Goal: Task Accomplishment & Management: Manage account settings

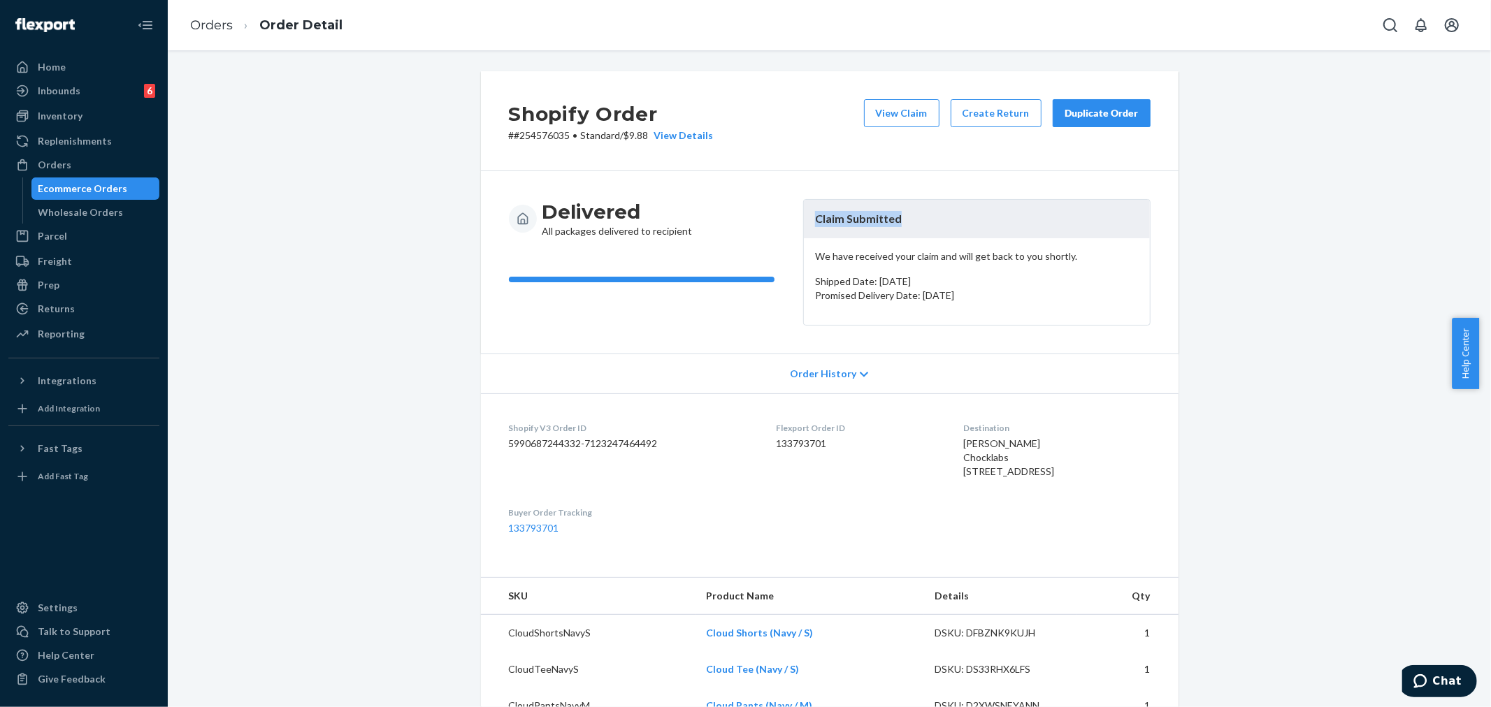
drag, startPoint x: 51, startPoint y: 159, endPoint x: 338, endPoint y: 205, distance: 290.1
click at [51, 159] on div "Orders" at bounding box center [55, 165] width 34 height 14
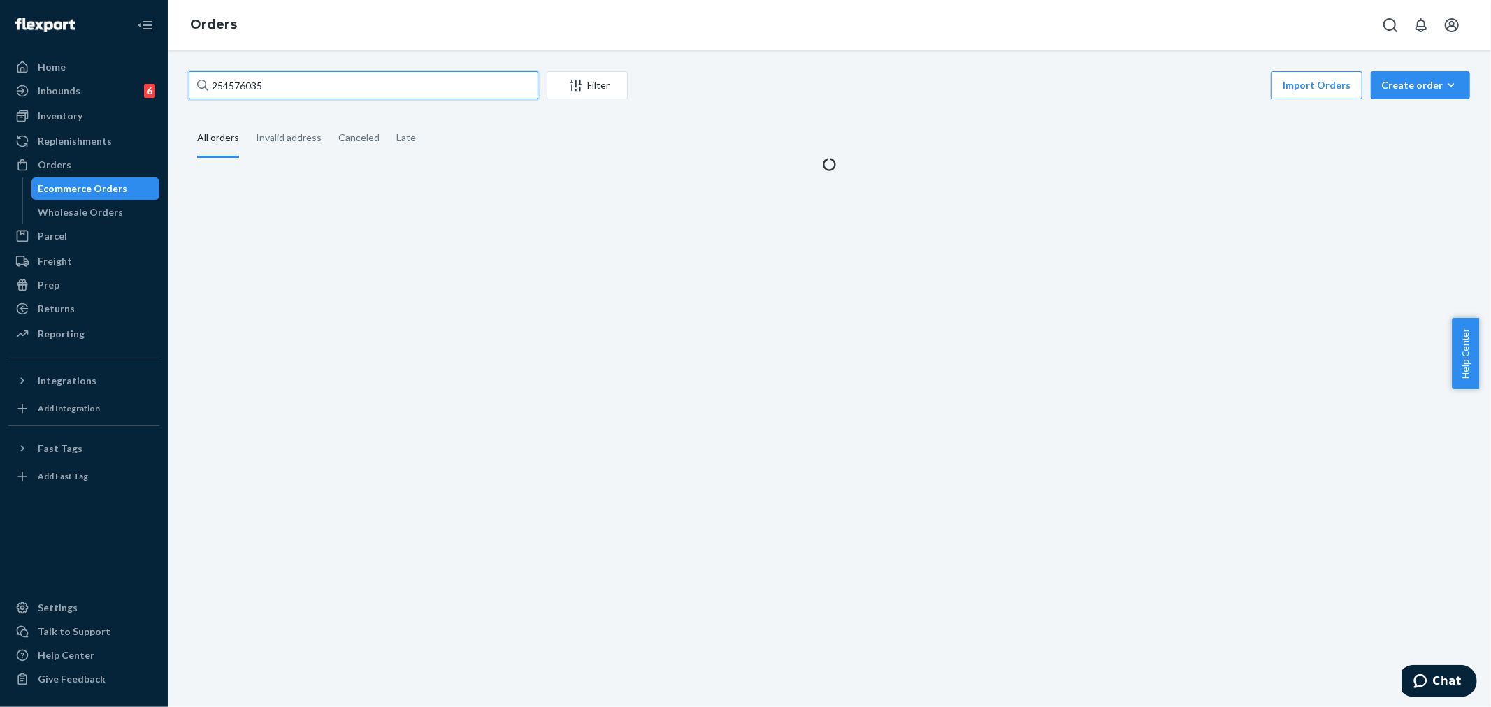
click at [240, 87] on input "254576035" at bounding box center [363, 85] width 349 height 28
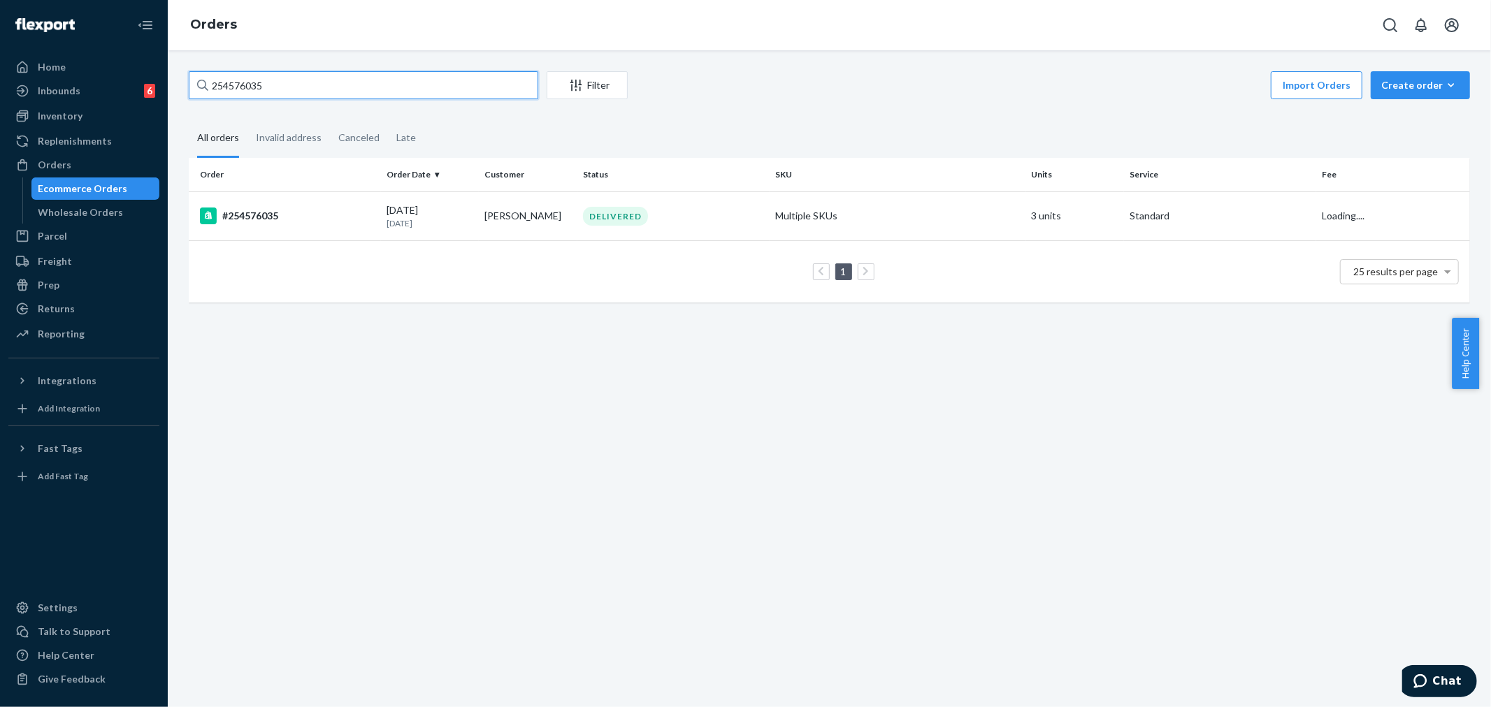
paste input "3562644"
type input "253562644"
click at [545, 236] on td "[PERSON_NAME]" at bounding box center [528, 215] width 99 height 49
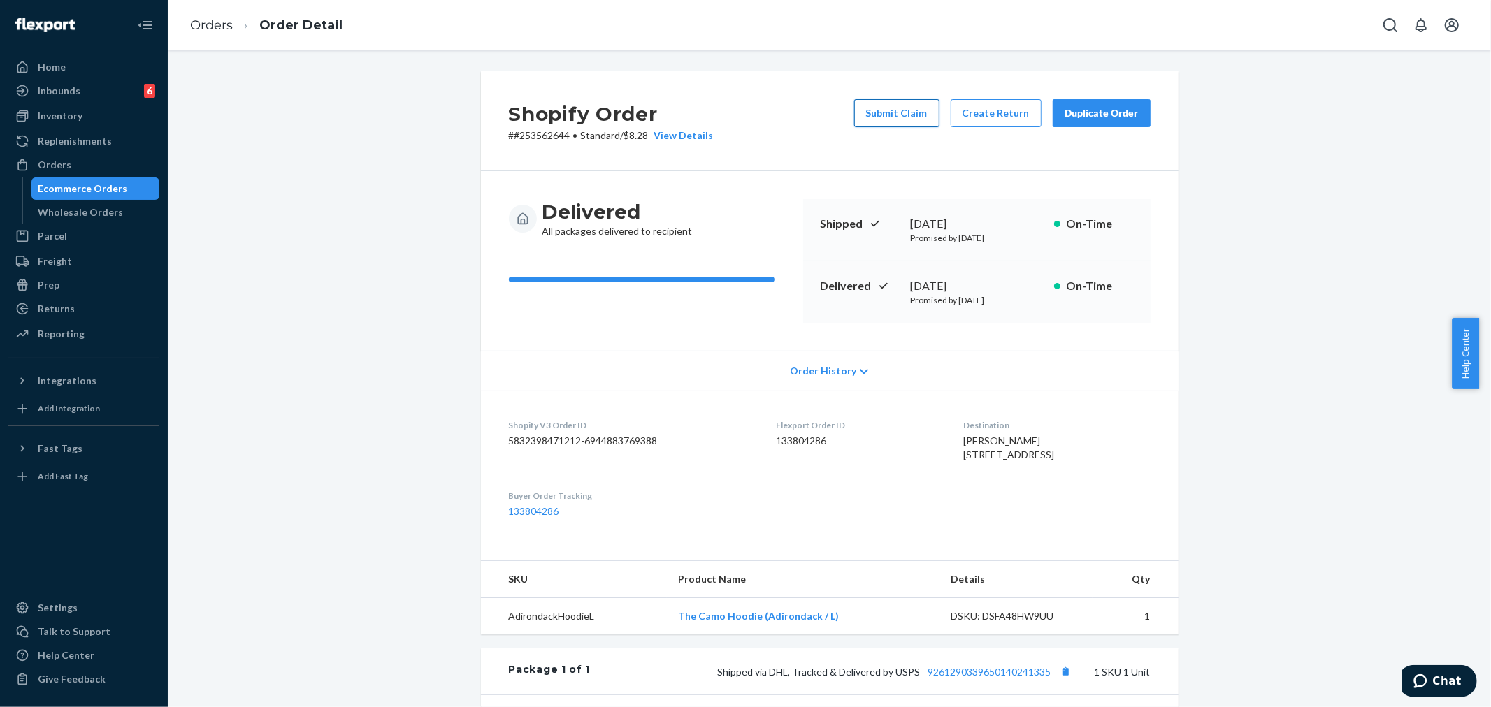
click at [874, 110] on button "Submit Claim" at bounding box center [896, 113] width 85 height 28
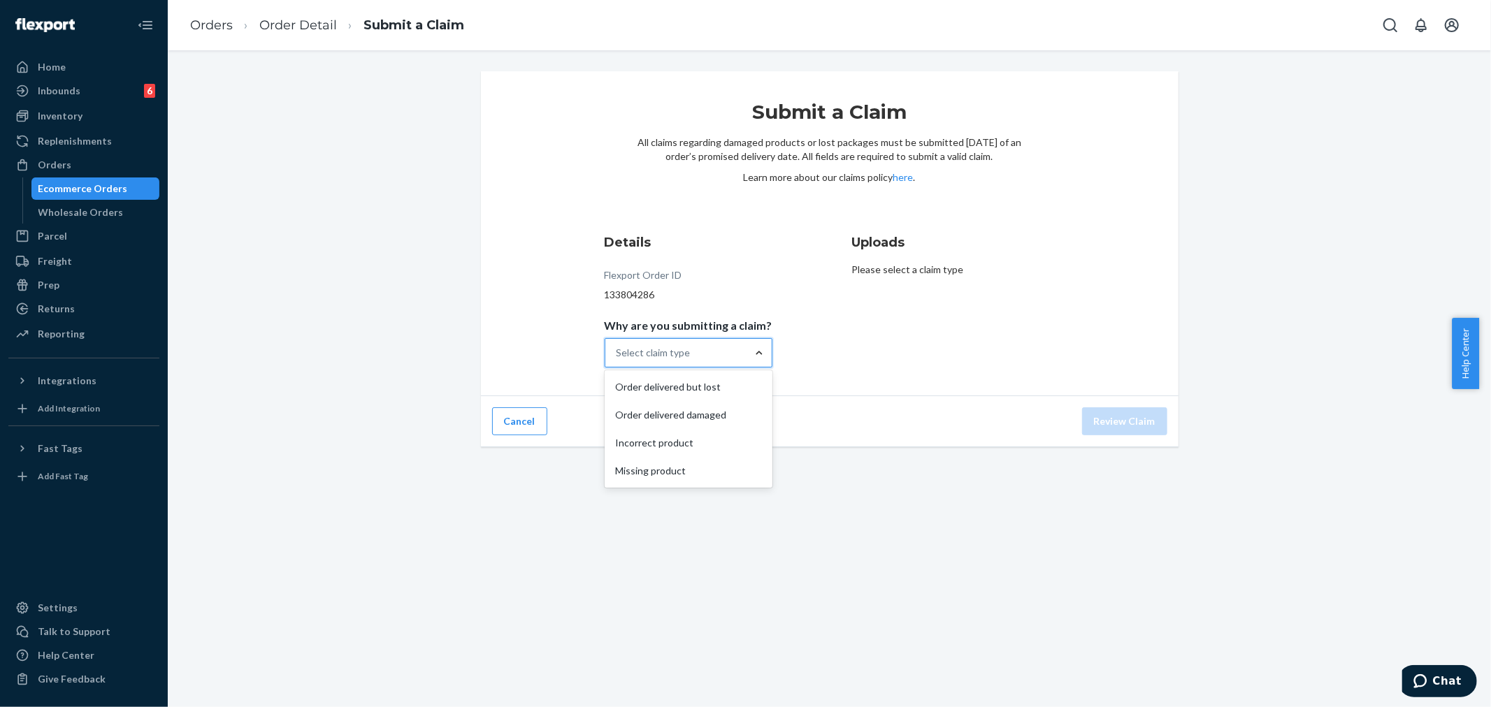
click at [658, 383] on div "Order delivered but lost" at bounding box center [688, 387] width 162 height 28
click at [618, 360] on input "Why are you submitting a claim? option Order delivered but lost focused, 0 of 4…" at bounding box center [616, 353] width 1 height 14
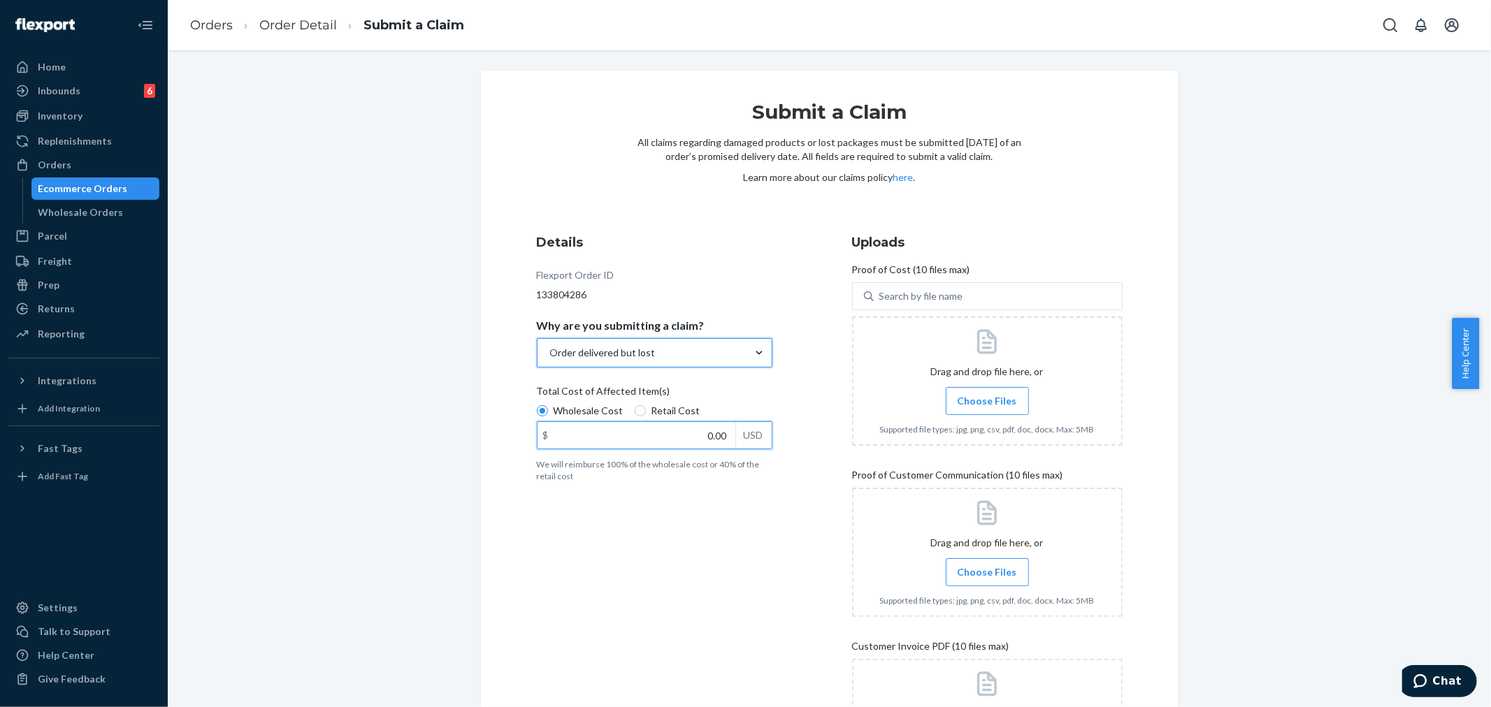
click at [695, 439] on input "0.00" at bounding box center [636, 435] width 198 height 27
click at [983, 406] on span "Choose Files" at bounding box center [986, 401] width 59 height 14
click at [987, 406] on input "Choose Files" at bounding box center [987, 400] width 1 height 15
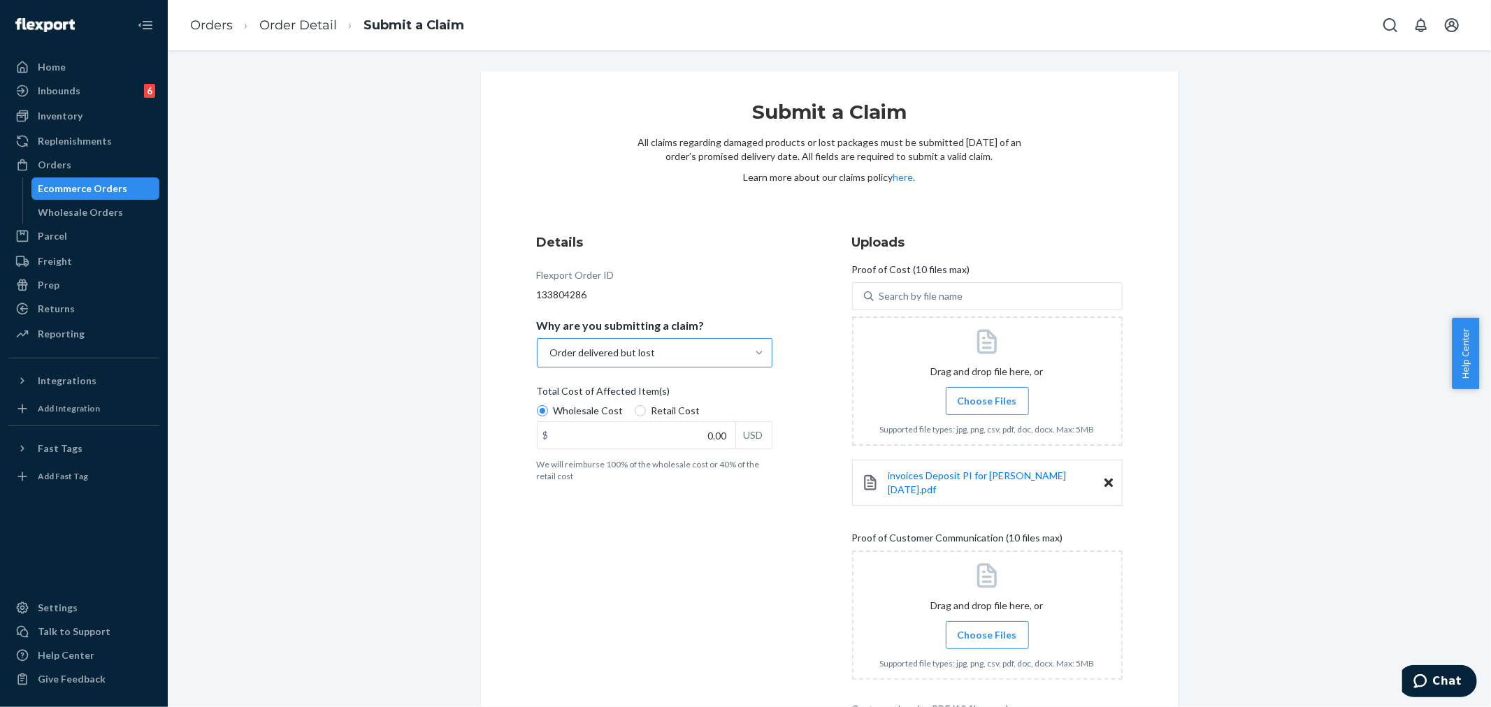
click at [965, 470] on div "invoices Deposit PI for [PERSON_NAME] [DATE].pdf" at bounding box center [987, 483] width 270 height 46
click at [967, 475] on span "invoices Deposit PI for [PERSON_NAME] [DATE].pdf" at bounding box center [977, 483] width 178 height 26
click at [718, 433] on input "0.00" at bounding box center [636, 435] width 198 height 27
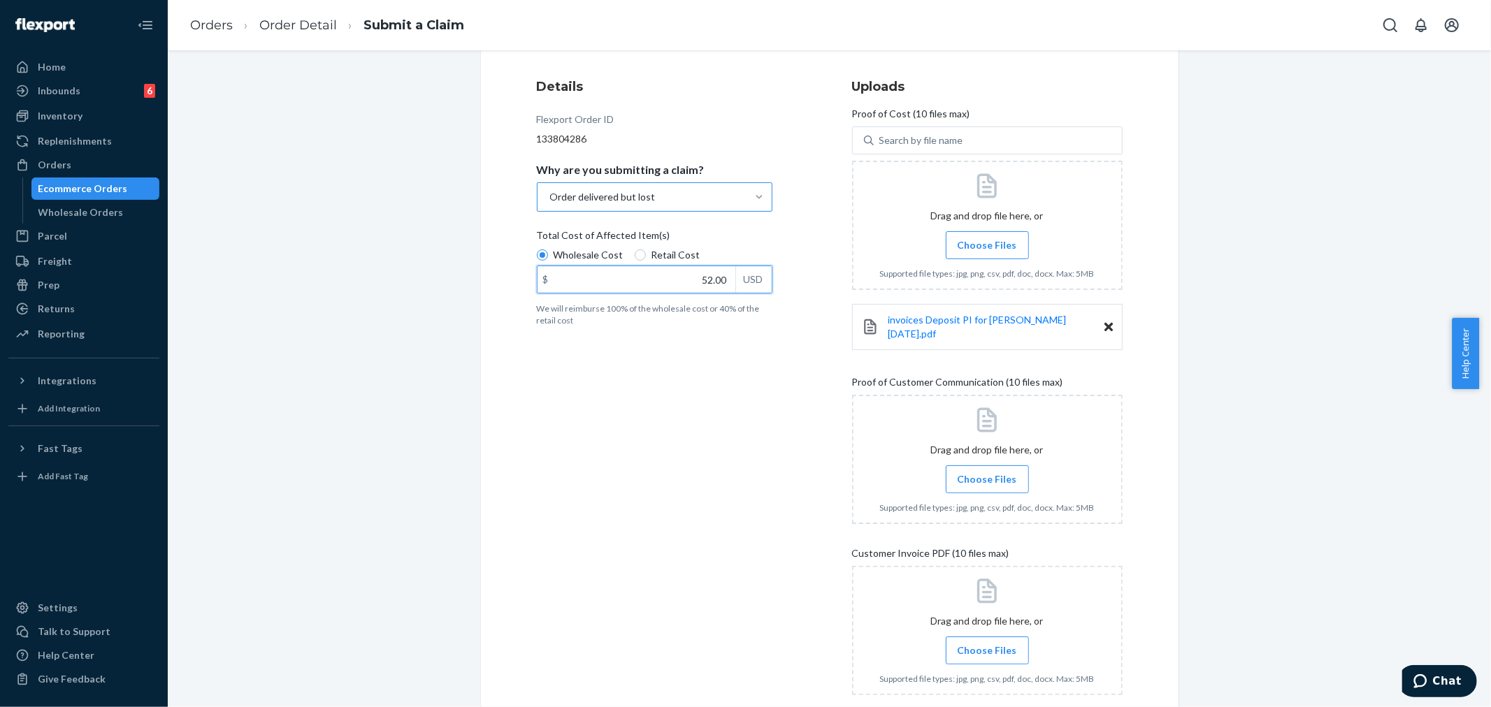
scroll to position [155, 0]
type input "52.00"
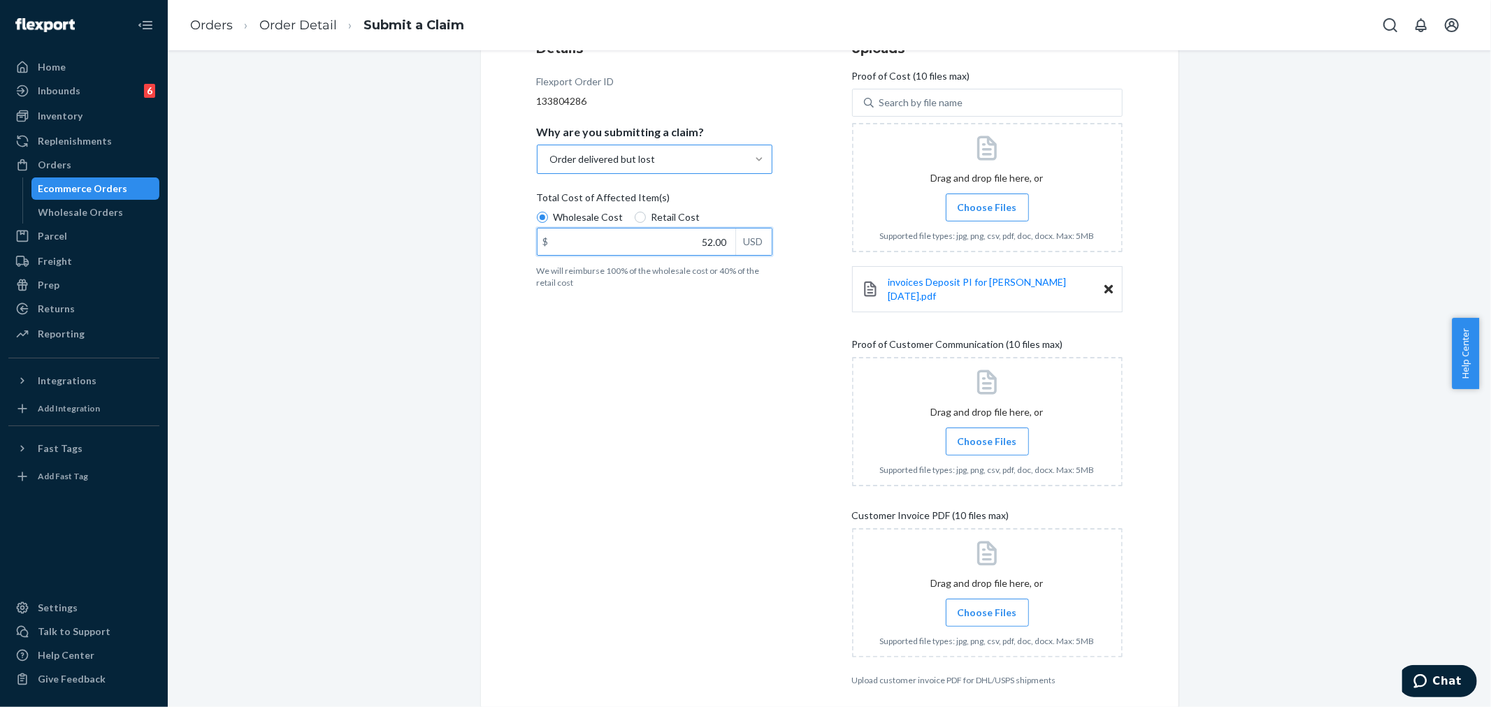
scroll to position [233, 0]
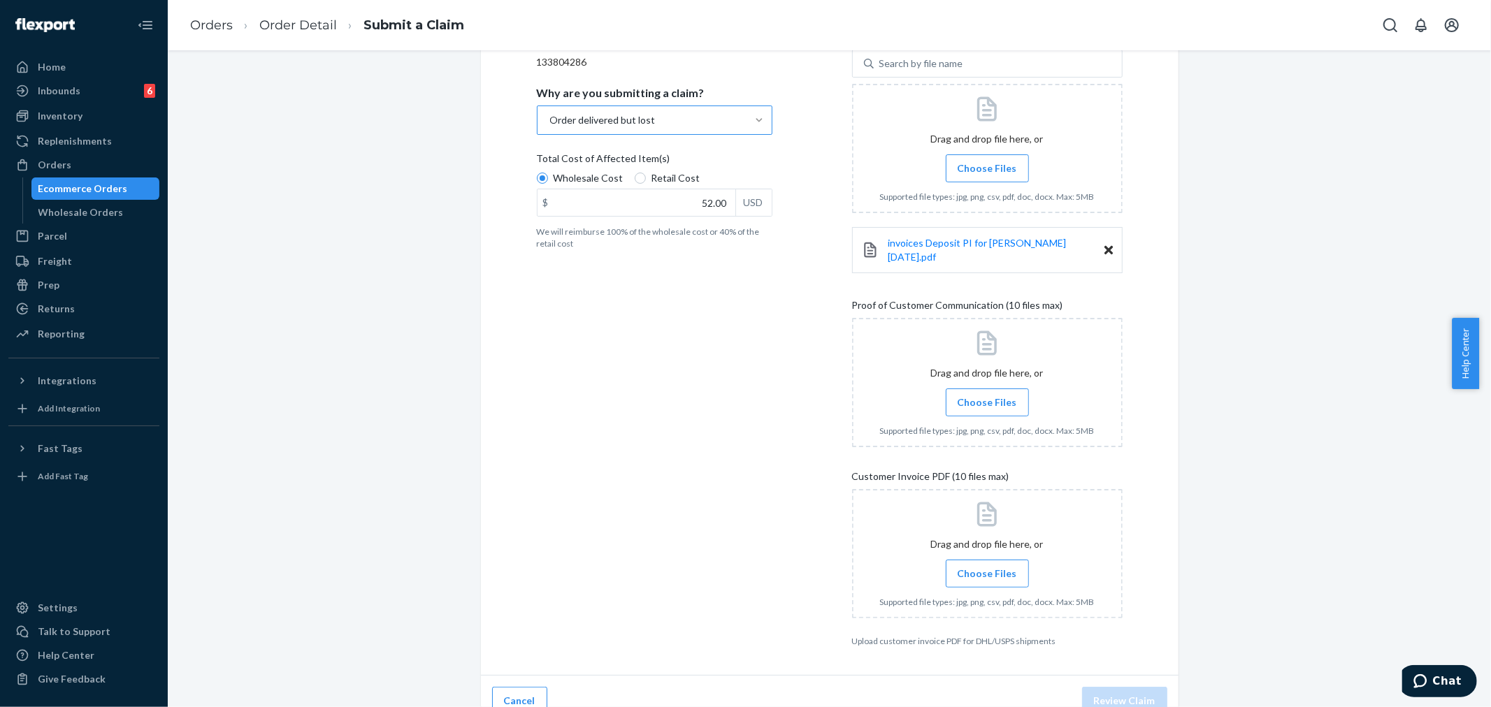
click at [988, 396] on span "Choose Files" at bounding box center [986, 403] width 59 height 14
click at [988, 395] on input "Choose Files" at bounding box center [987, 402] width 1 height 15
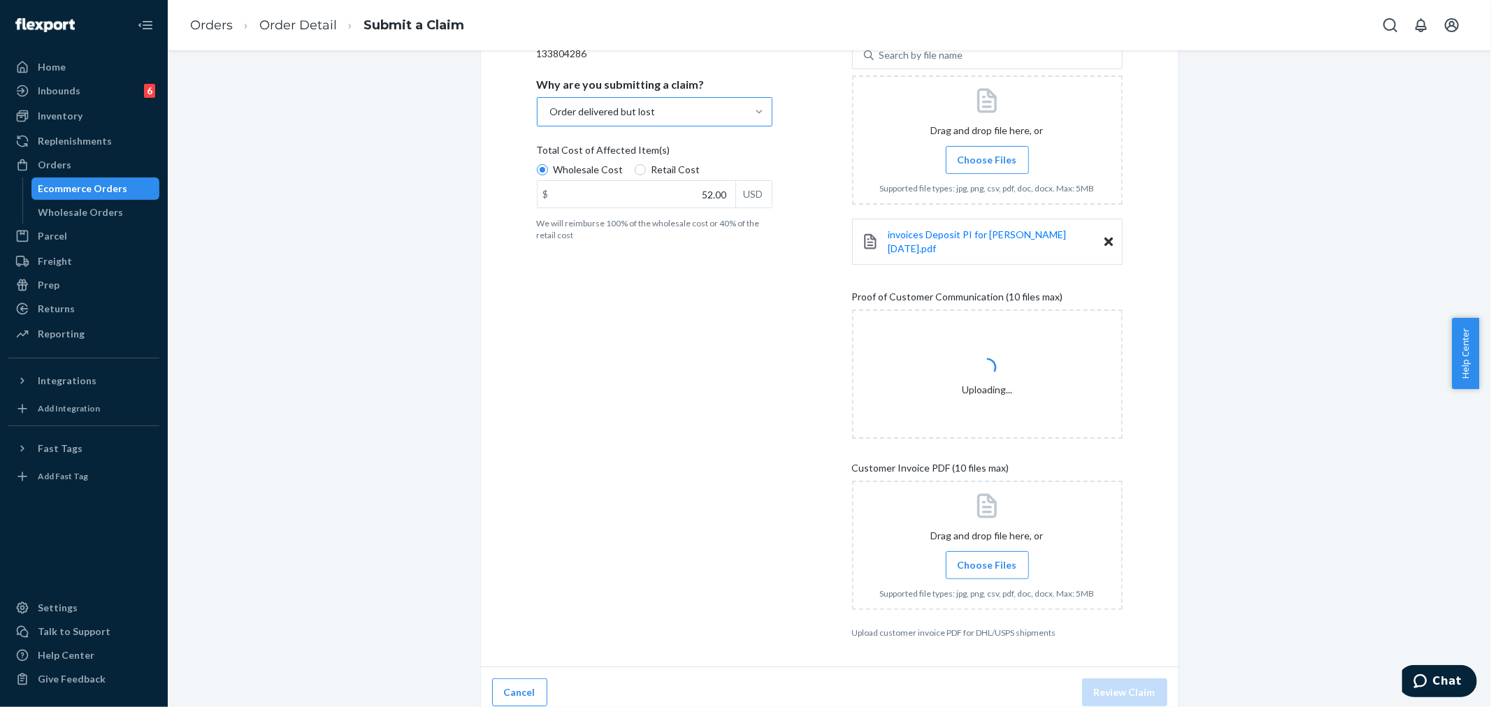
scroll to position [243, 0]
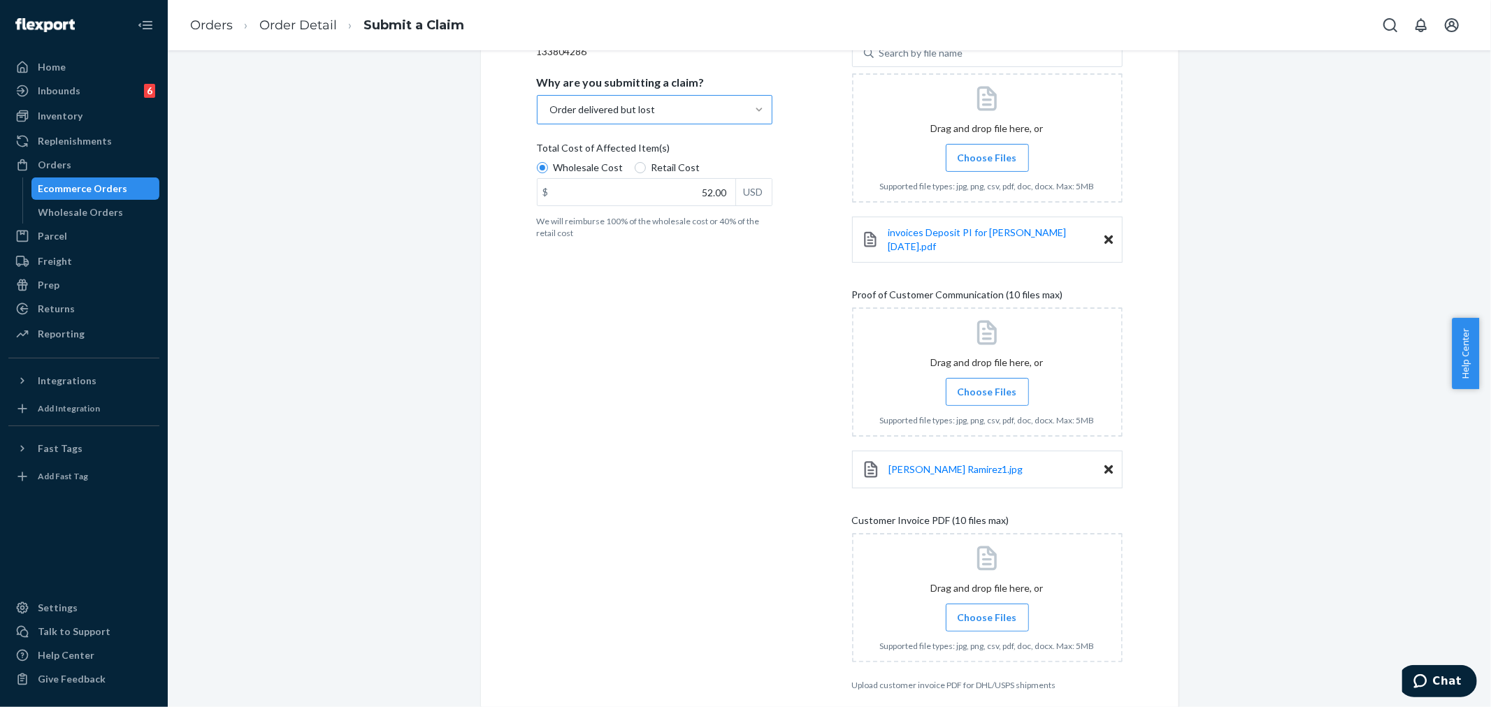
click at [967, 389] on span "Choose Files" at bounding box center [986, 392] width 59 height 14
click at [987, 389] on input "Choose Files" at bounding box center [987, 391] width 1 height 15
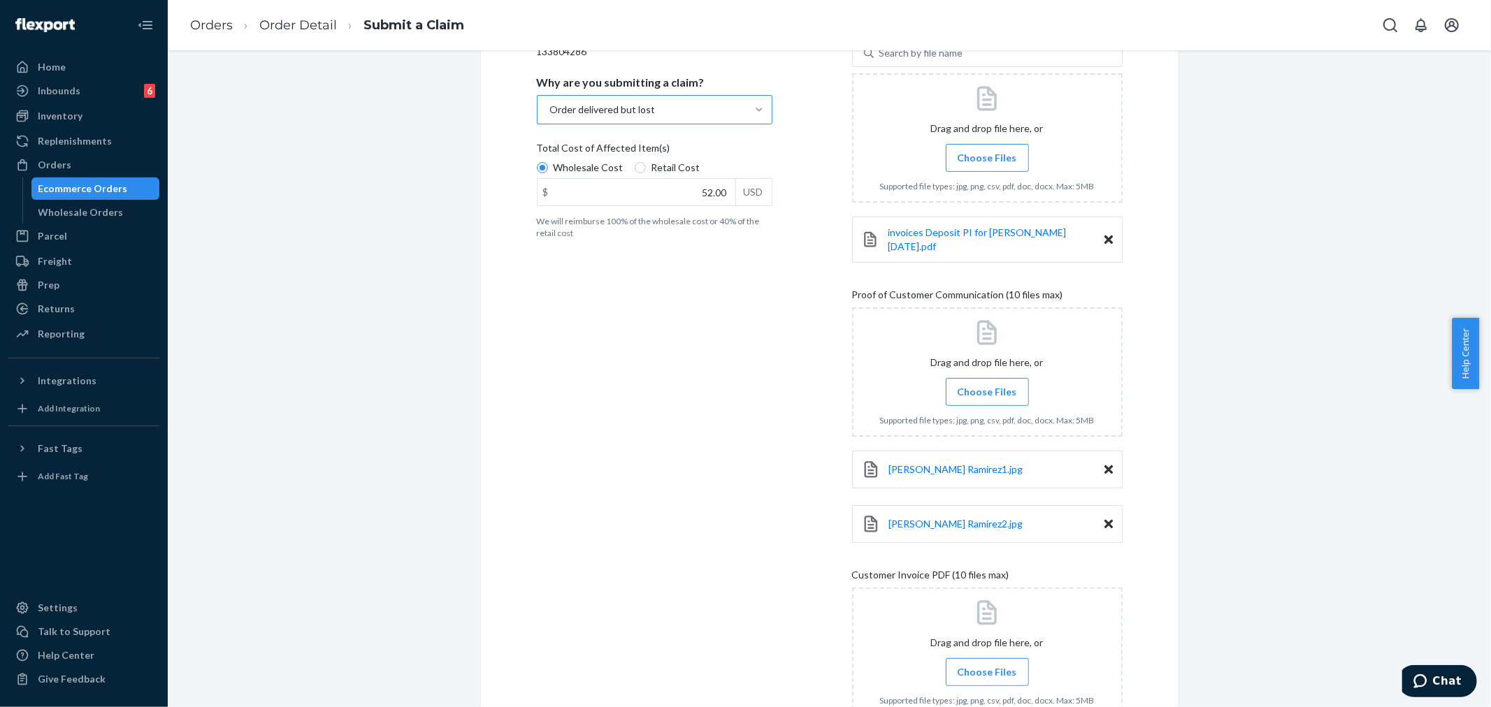
click at [976, 385] on span "Choose Files" at bounding box center [986, 392] width 59 height 14
click at [987, 384] on input "Choose Files" at bounding box center [987, 391] width 1 height 15
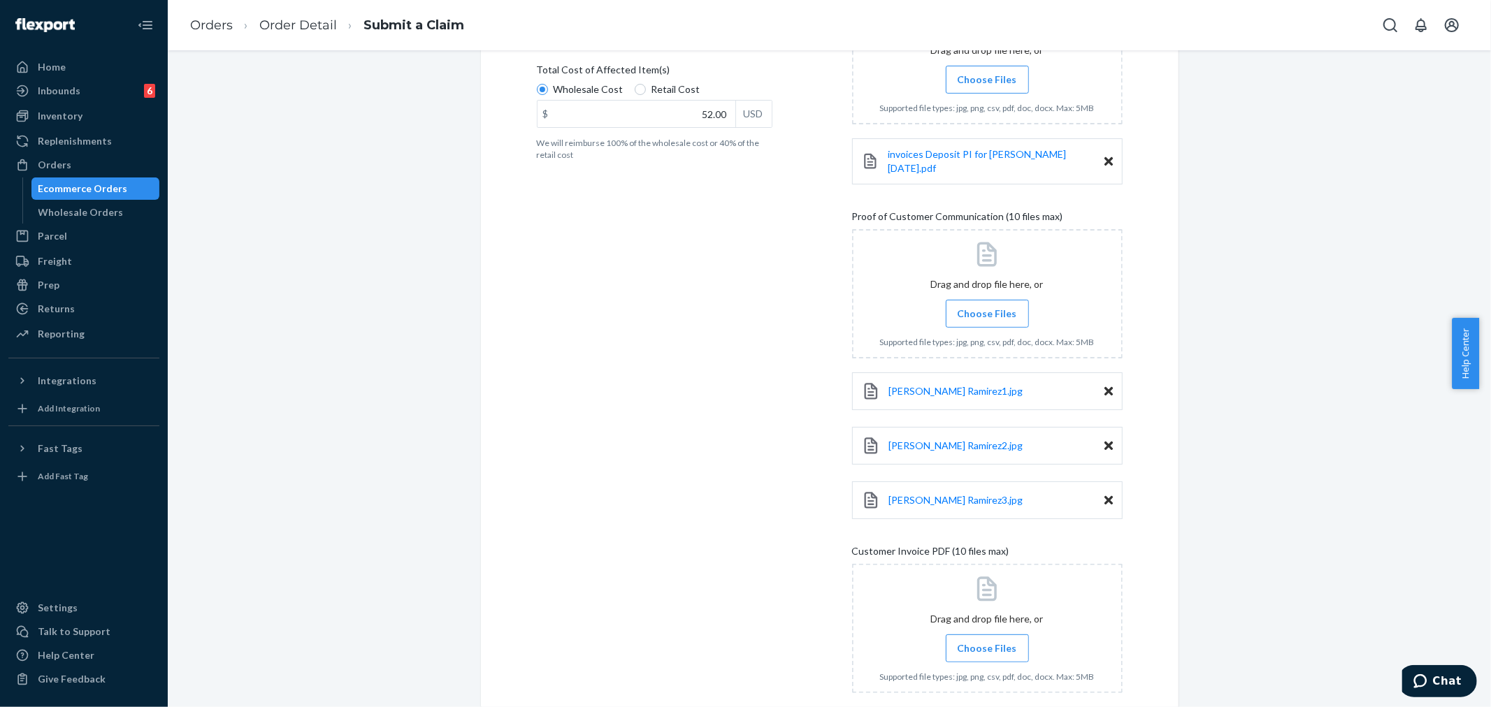
click at [950, 311] on label "Choose Files" at bounding box center [987, 314] width 83 height 28
click at [987, 311] on input "Choose Files" at bounding box center [987, 313] width 1 height 15
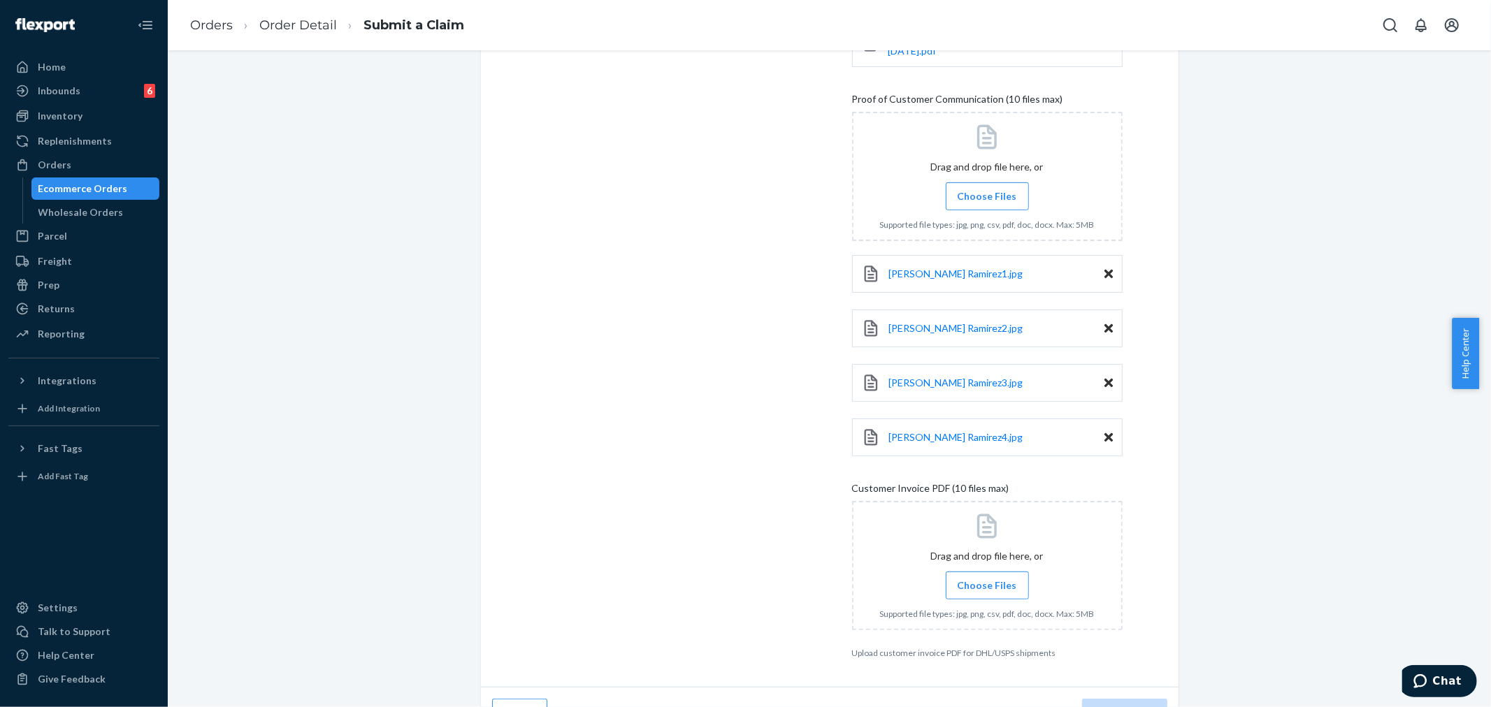
scroll to position [463, 0]
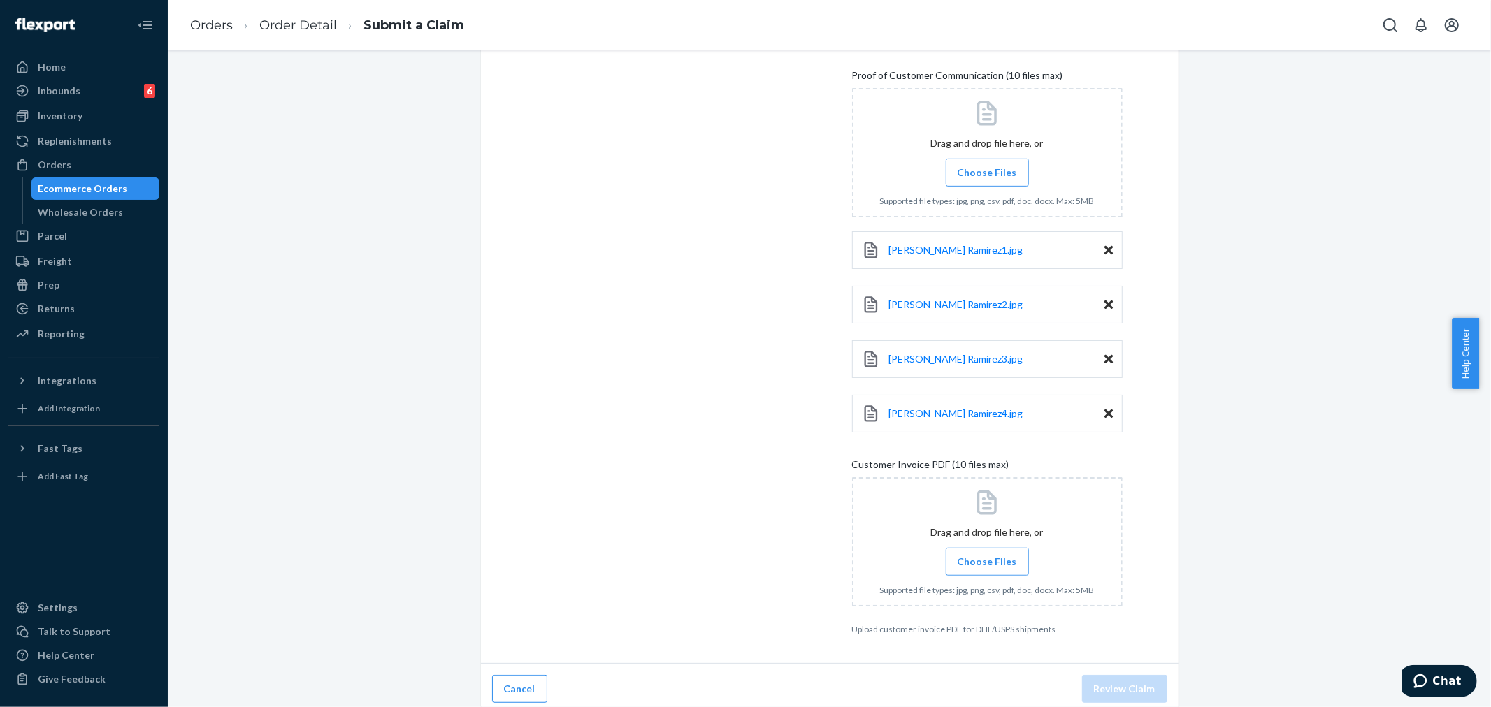
click at [993, 555] on span "Choose Files" at bounding box center [986, 562] width 59 height 14
click at [988, 554] on input "Choose Files" at bounding box center [987, 561] width 1 height 15
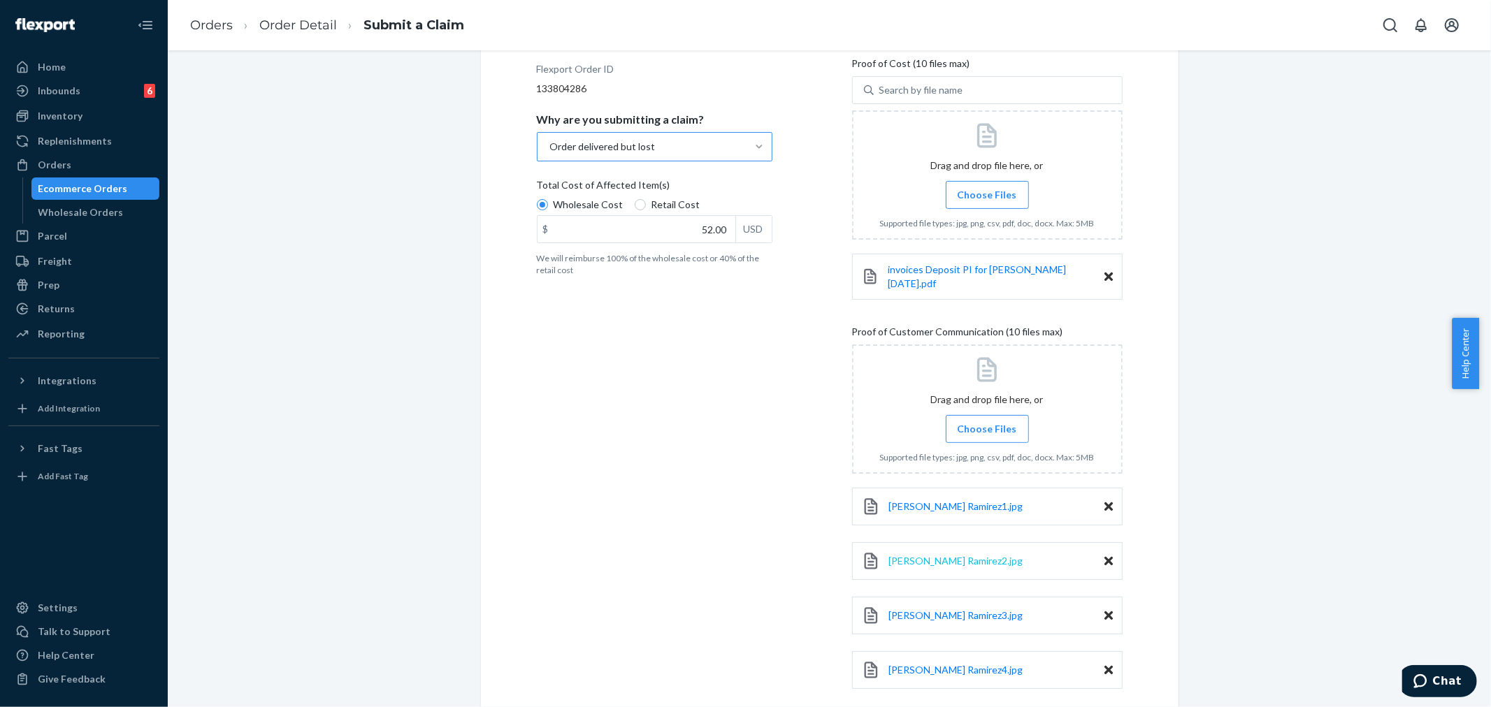
scroll to position [517, 0]
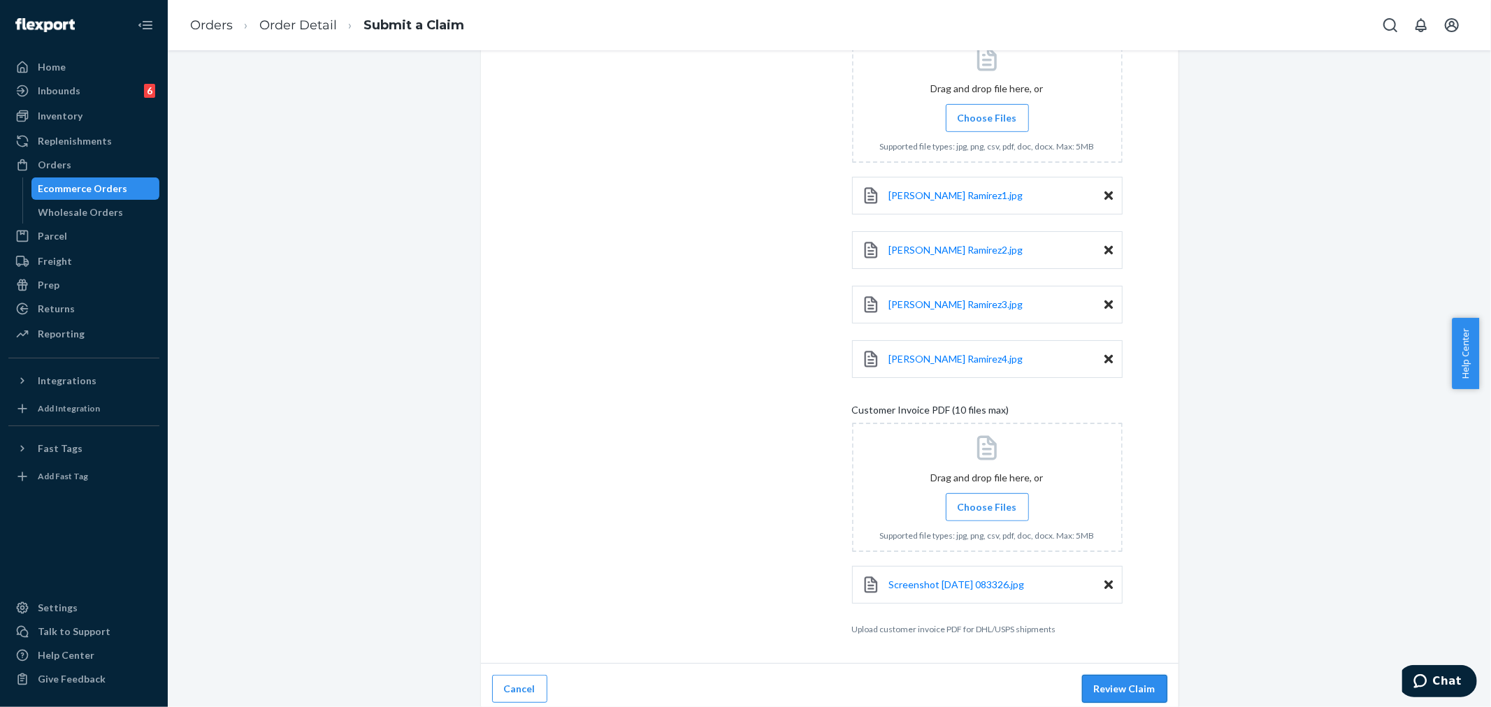
click at [1107, 688] on button "Review Claim" at bounding box center [1124, 689] width 85 height 28
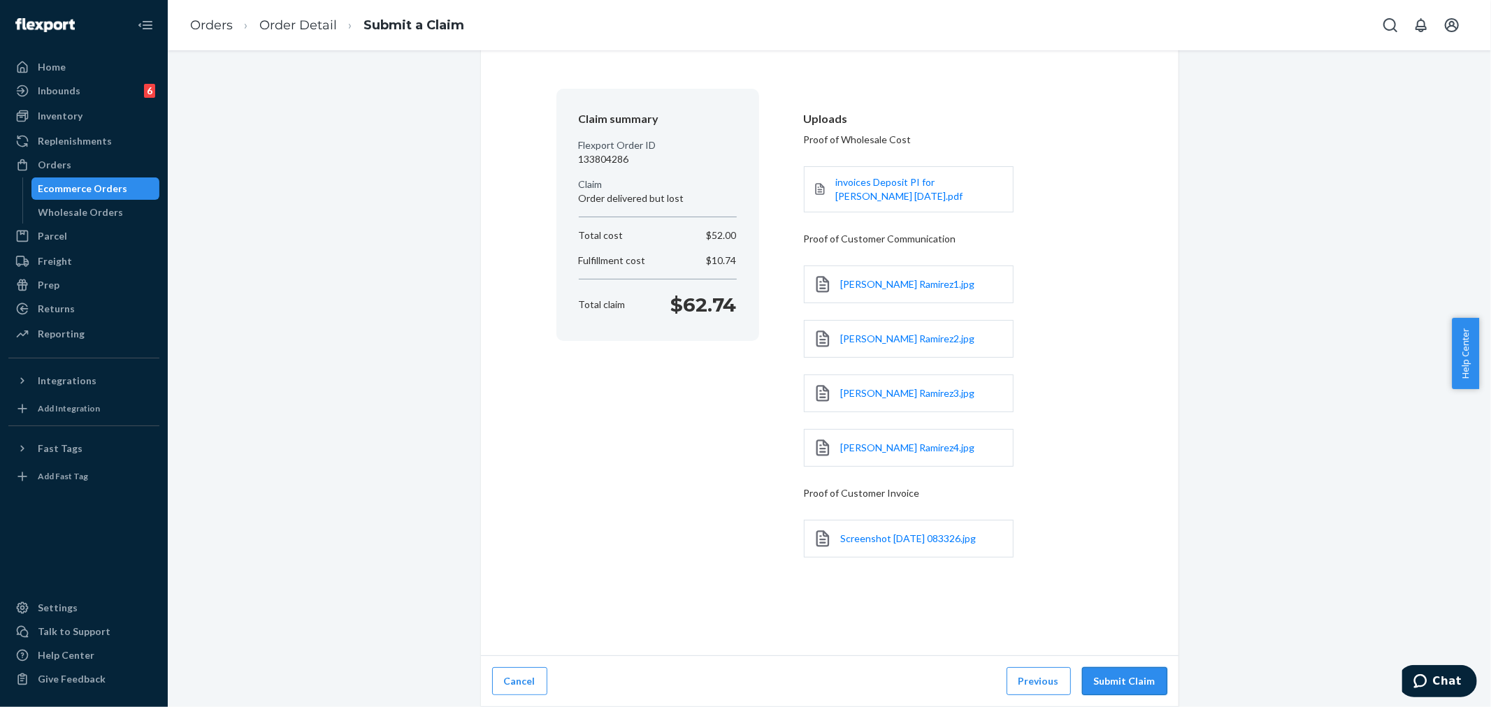
click at [1113, 669] on button "Submit Claim" at bounding box center [1124, 681] width 85 height 28
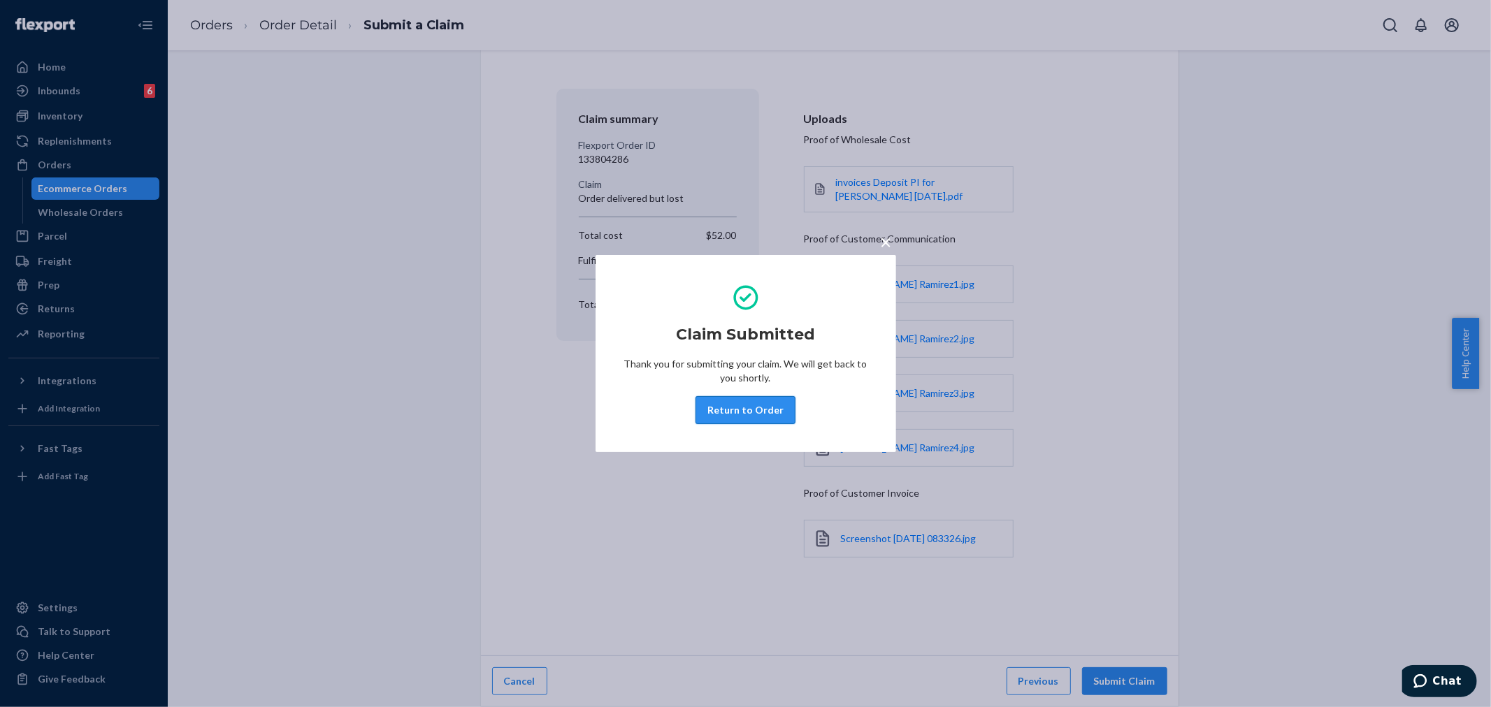
click at [728, 410] on button "Return to Order" at bounding box center [745, 410] width 100 height 28
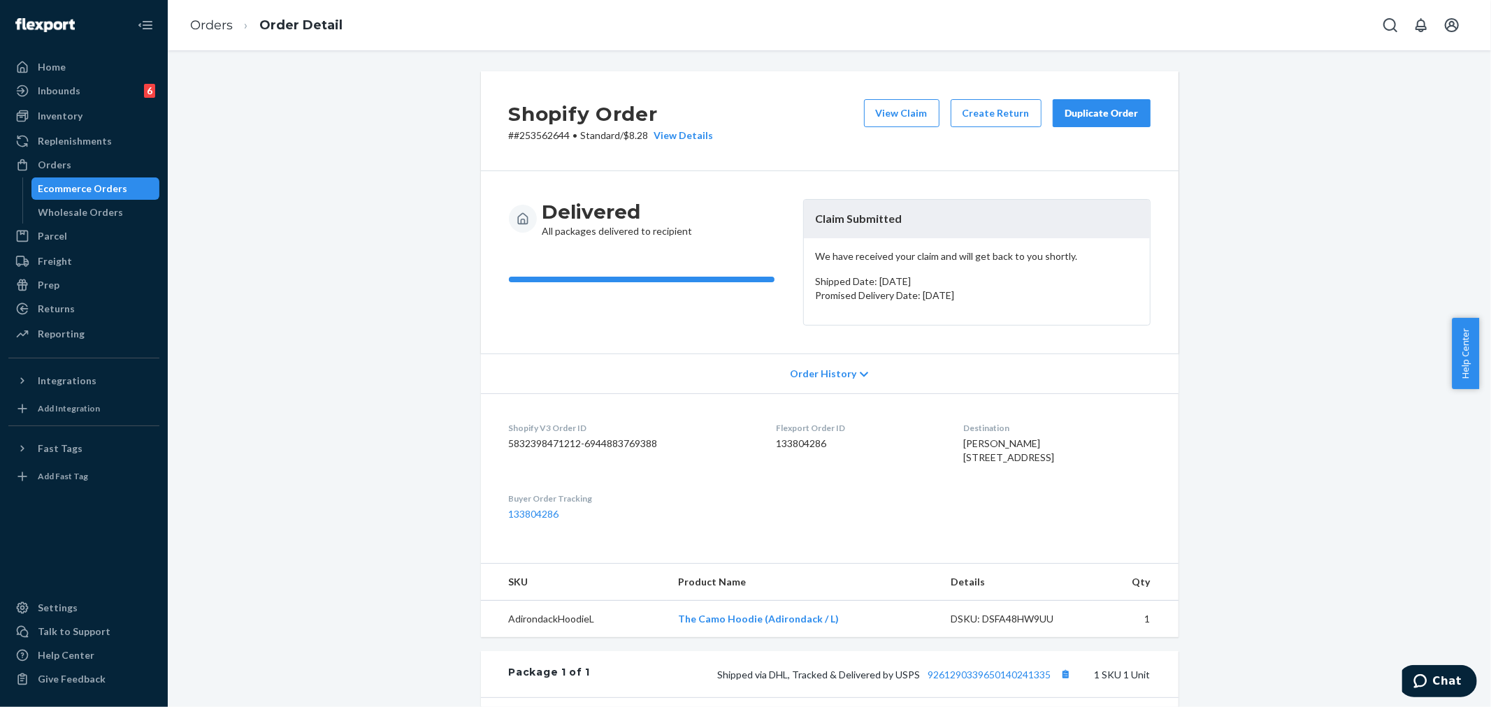
click at [545, 136] on p "# #253562644 • Standard / $8.28 View Details" at bounding box center [611, 136] width 205 height 14
copy p "253562644"
drag, startPoint x: 319, startPoint y: 158, endPoint x: 414, endPoint y: 175, distance: 96.5
click at [319, 158] on div "Shopify Order # #253562644 • Standard / $8.28 View Details View Claim Create Re…" at bounding box center [829, 511] width 1302 height 881
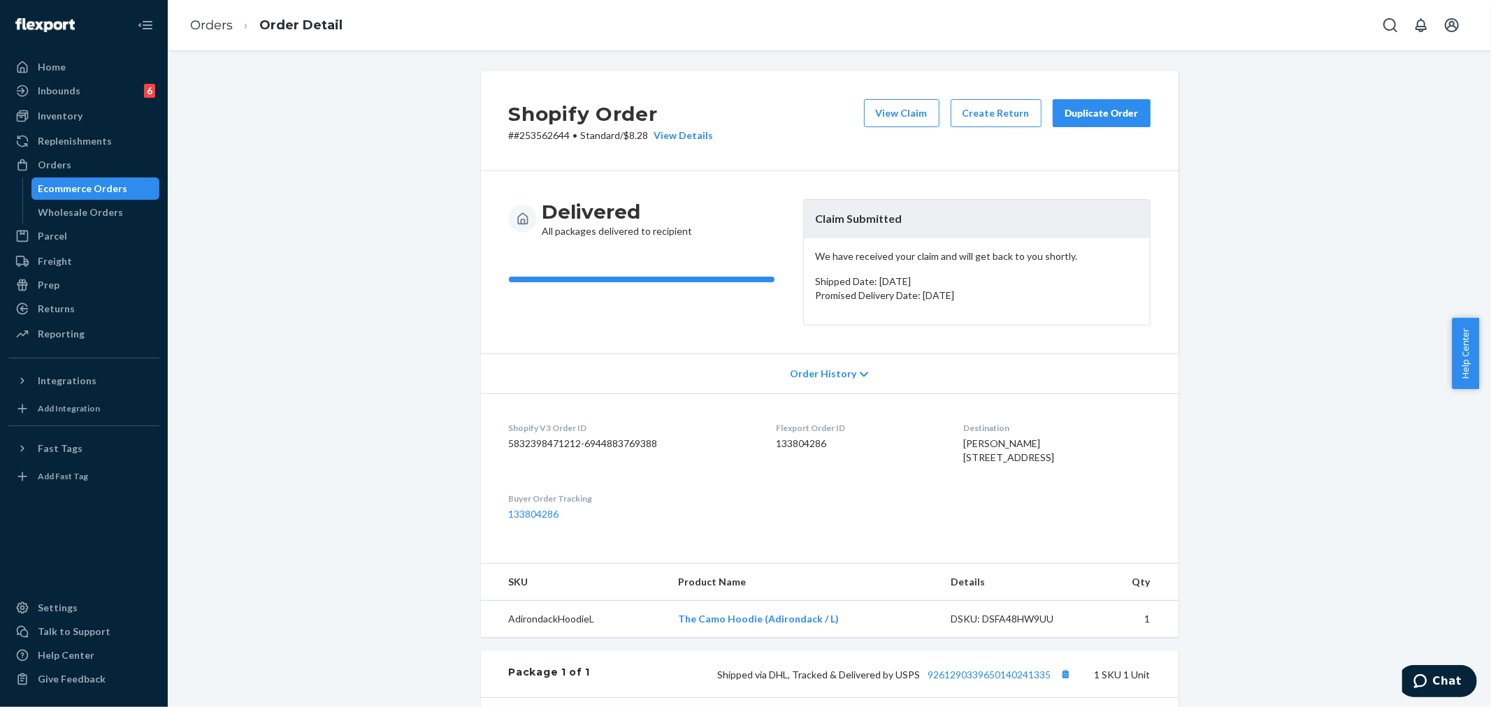
click at [523, 136] on p "# #253562644 • Standard / $8.28 View Details" at bounding box center [611, 136] width 205 height 14
copy p "253562644"
drag, startPoint x: 804, startPoint y: 222, endPoint x: 897, endPoint y: 220, distance: 93.0
click at [897, 220] on header "Claim Submitted" at bounding box center [977, 219] width 346 height 38
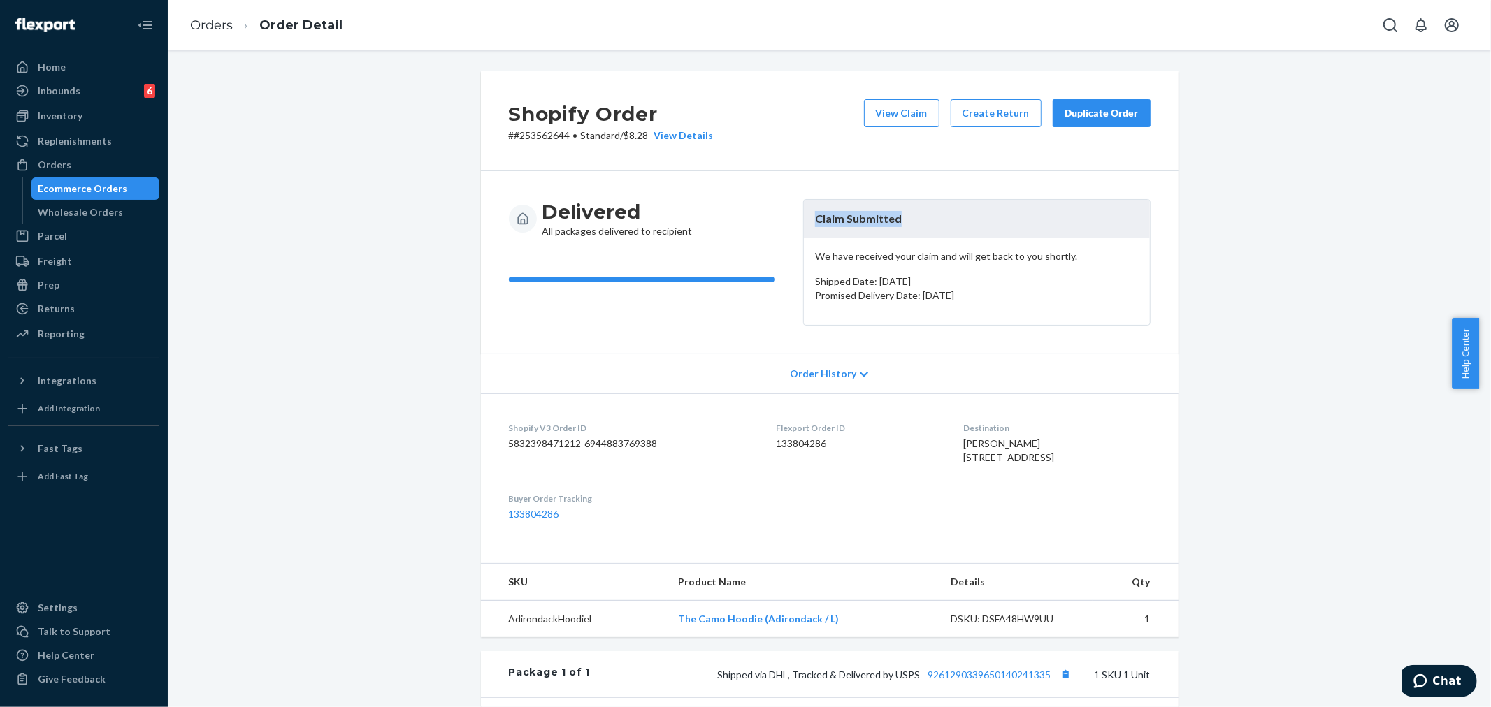
copy header "Claim Submitted"
drag, startPoint x: 71, startPoint y: 161, endPoint x: 114, endPoint y: 178, distance: 46.5
click at [71, 161] on div "Orders" at bounding box center [84, 165] width 148 height 20
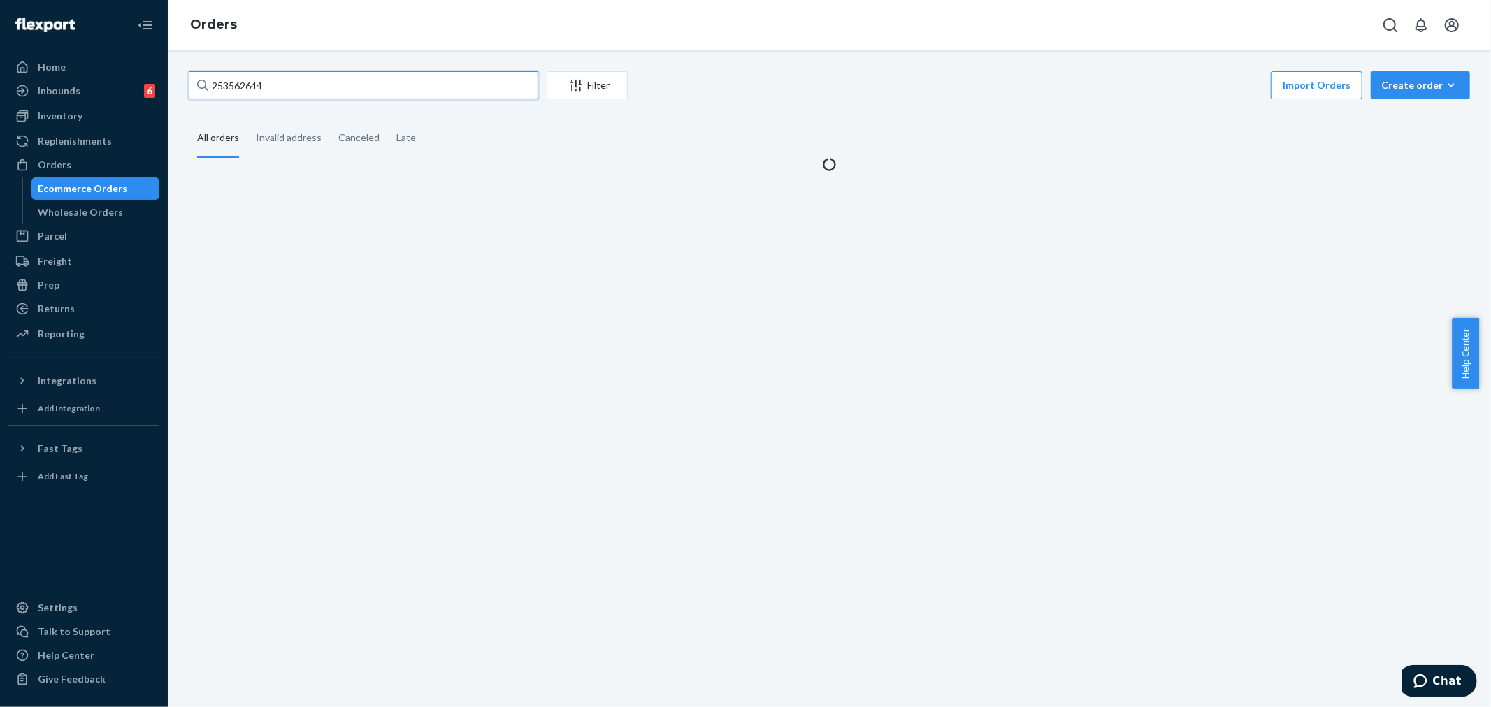
click at [238, 93] on input "253562644" at bounding box center [363, 85] width 349 height 28
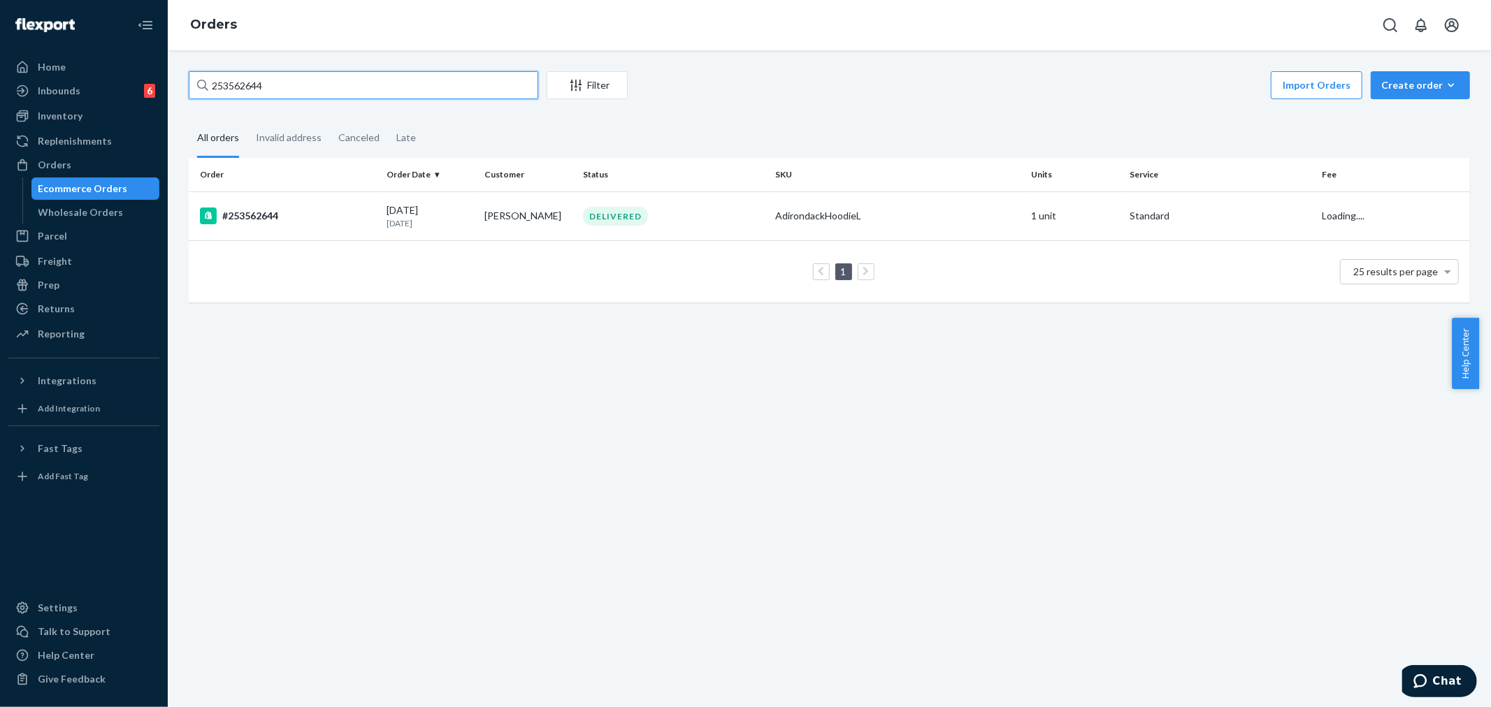
click at [238, 93] on input "253562644" at bounding box center [363, 85] width 349 height 28
paste input "4662016"
type input "254662016"
click at [590, 228] on td "IN TRANSIT" at bounding box center [673, 215] width 192 height 49
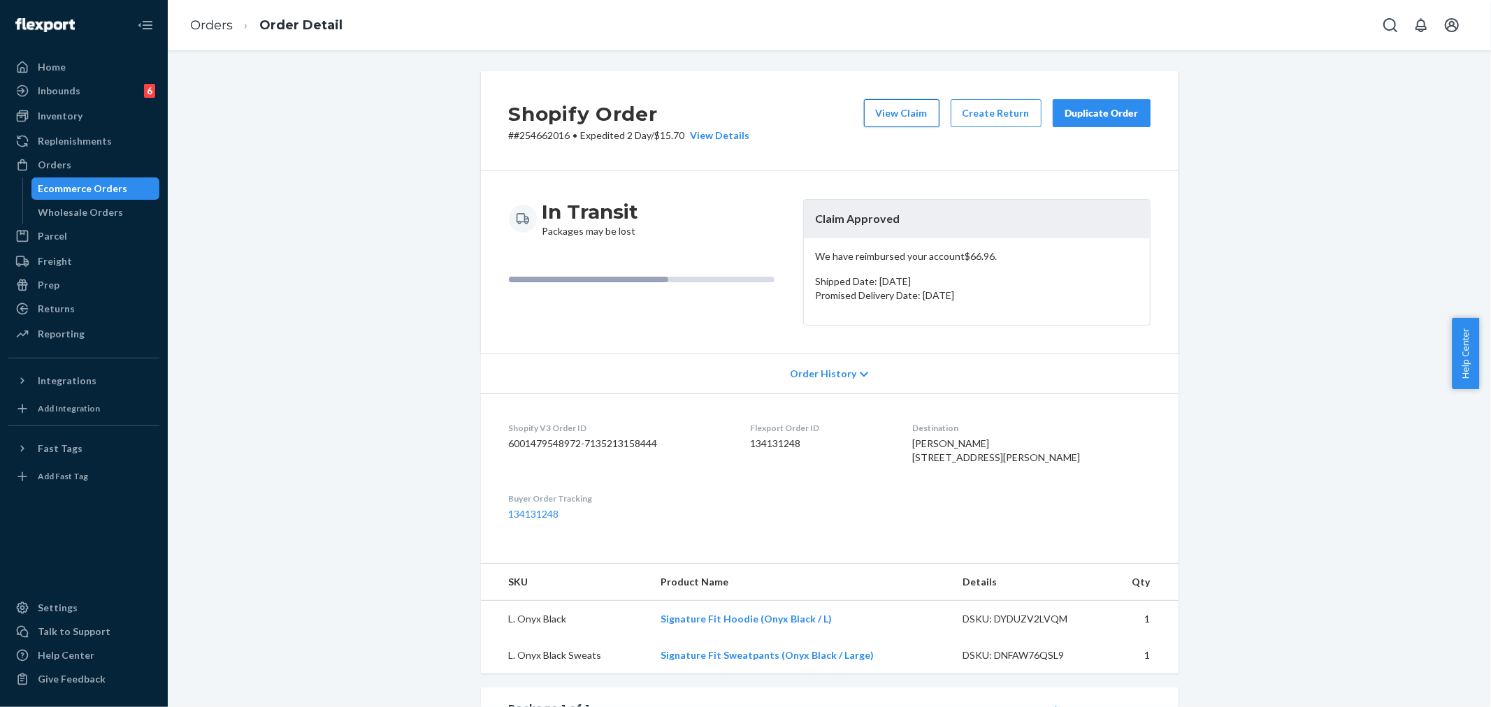
click at [897, 117] on button "View Claim" at bounding box center [901, 113] width 75 height 28
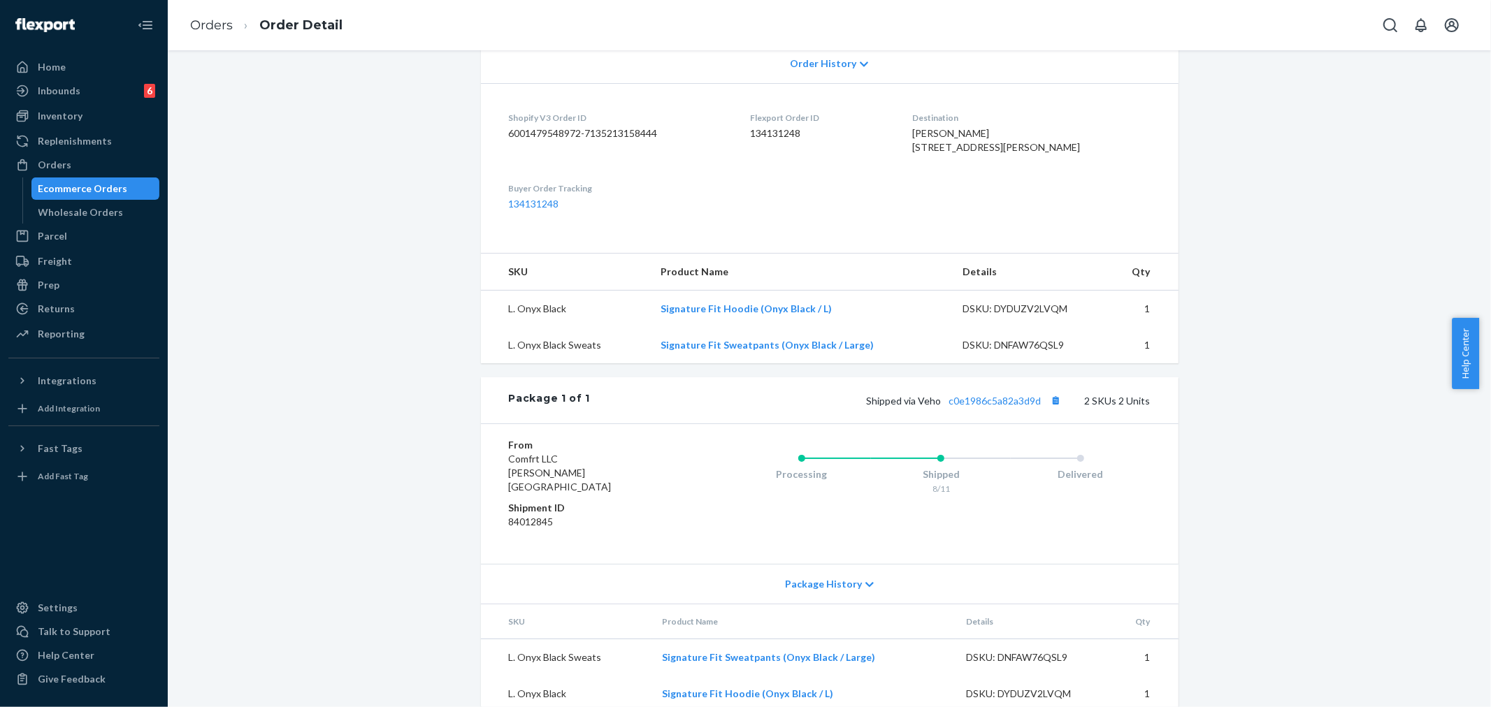
scroll to position [346, 0]
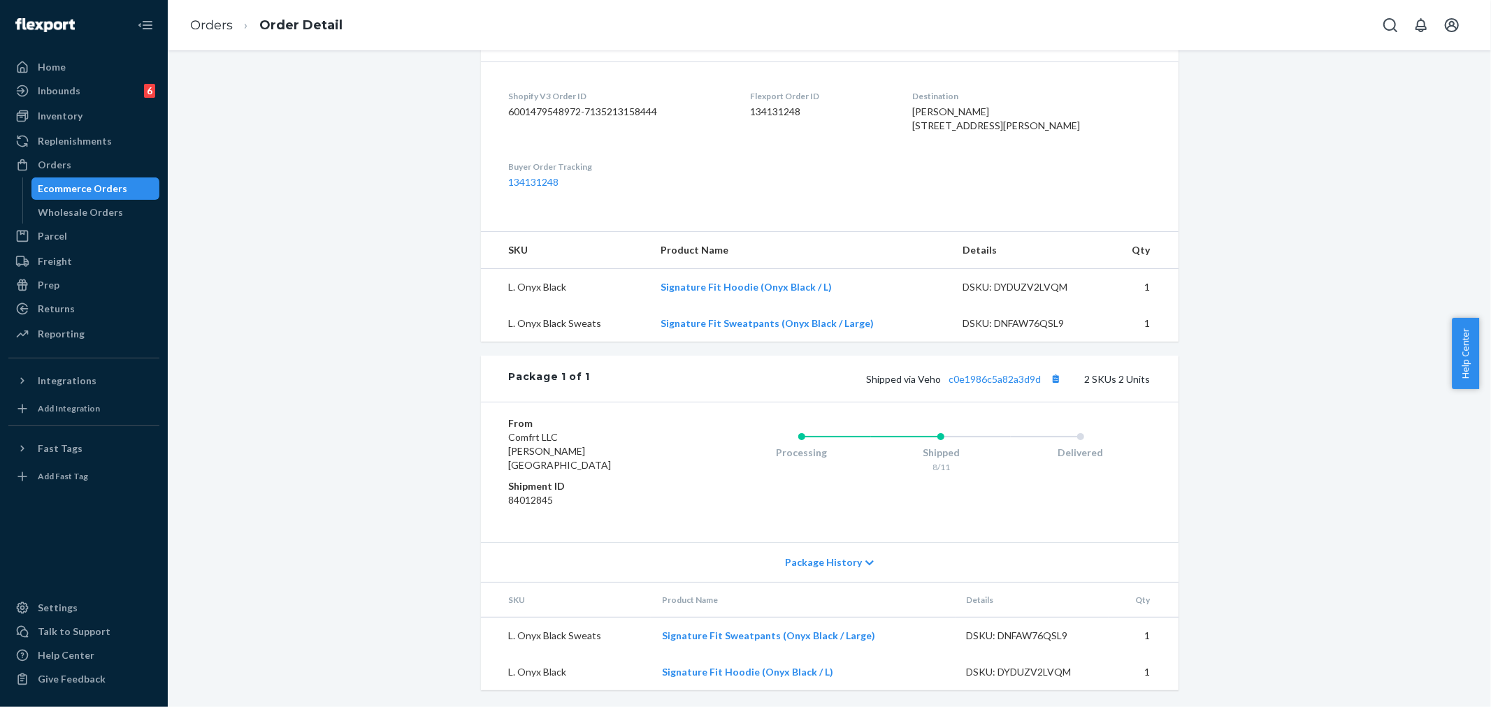
click at [865, 565] on icon at bounding box center [869, 563] width 8 height 10
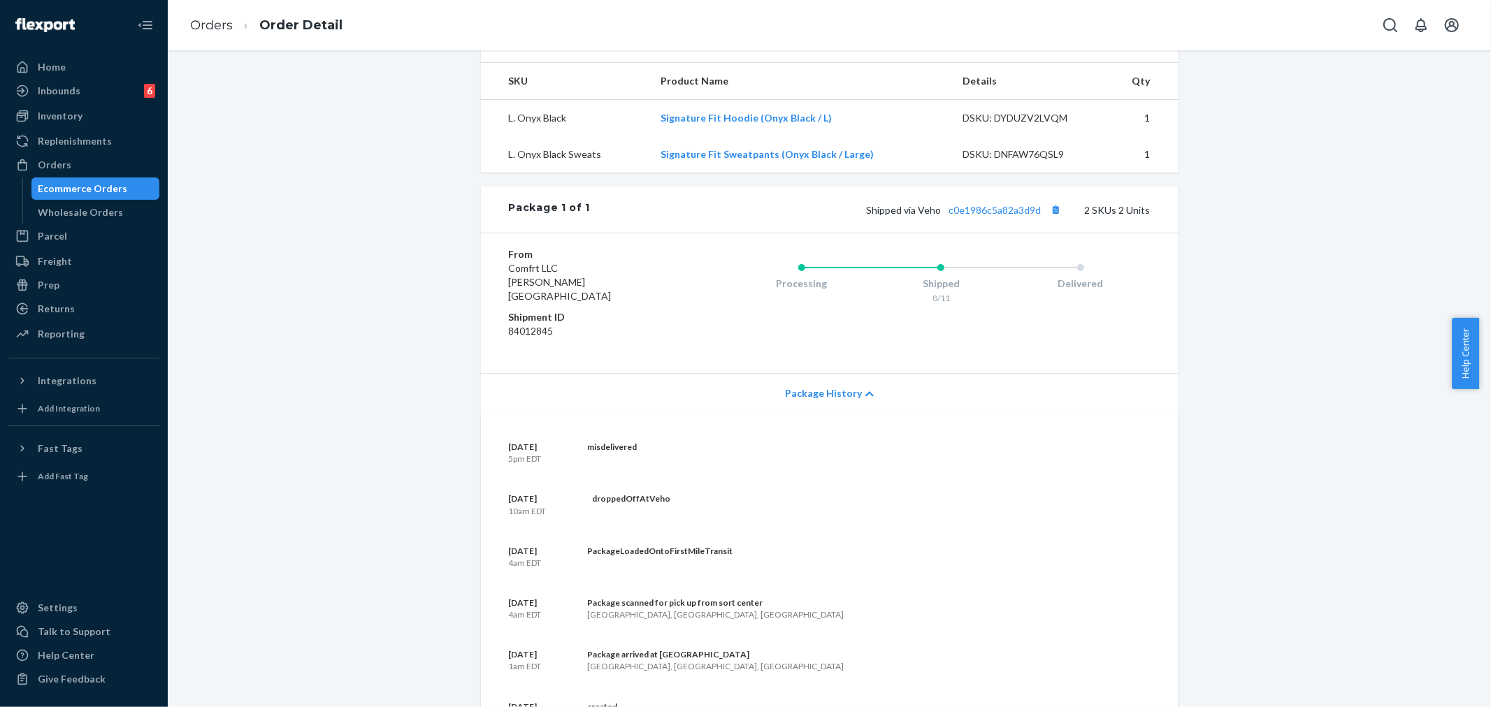
scroll to position [0, 0]
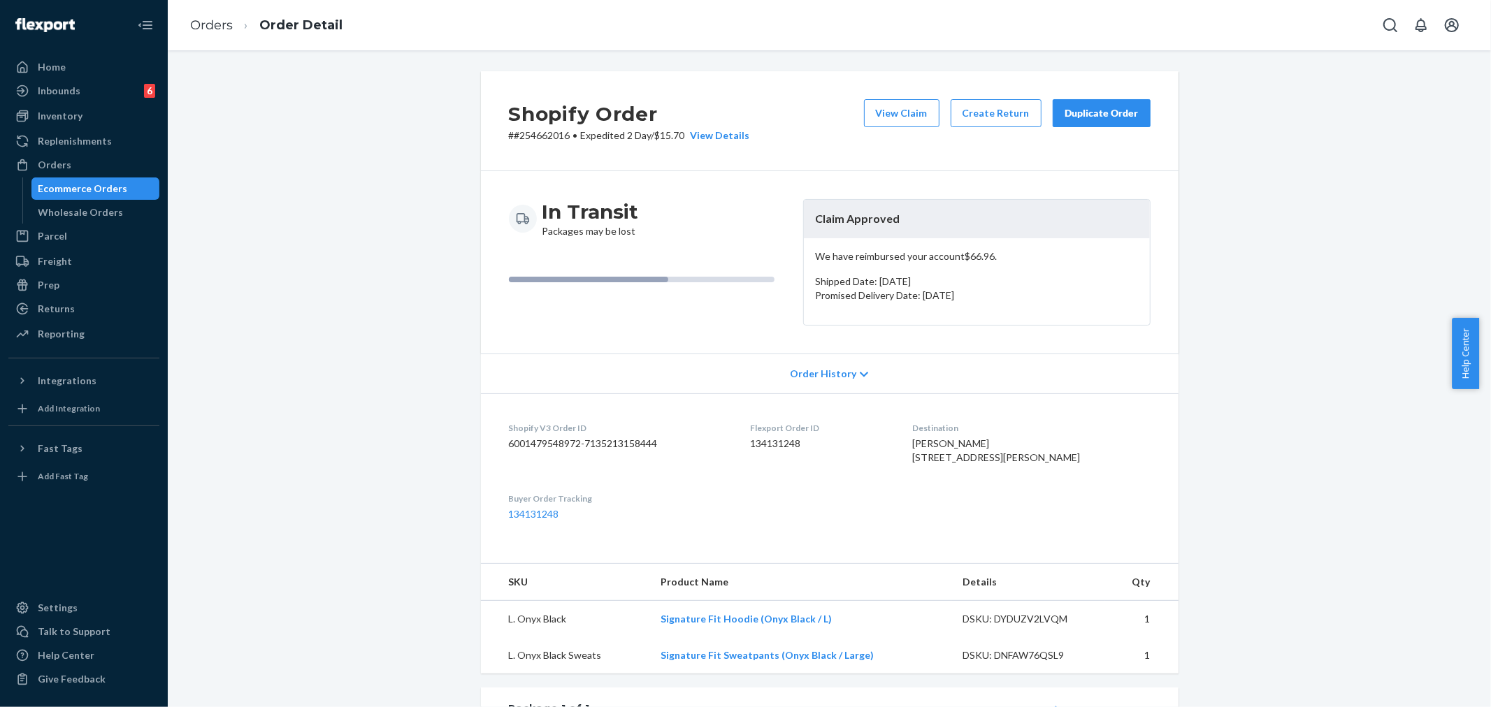
click at [540, 138] on p "# #254662016 • Expedited 2 Day / $15.70 View Details" at bounding box center [629, 136] width 241 height 14
copy p "254662016"
click at [62, 312] on div "Returns" at bounding box center [56, 309] width 37 height 14
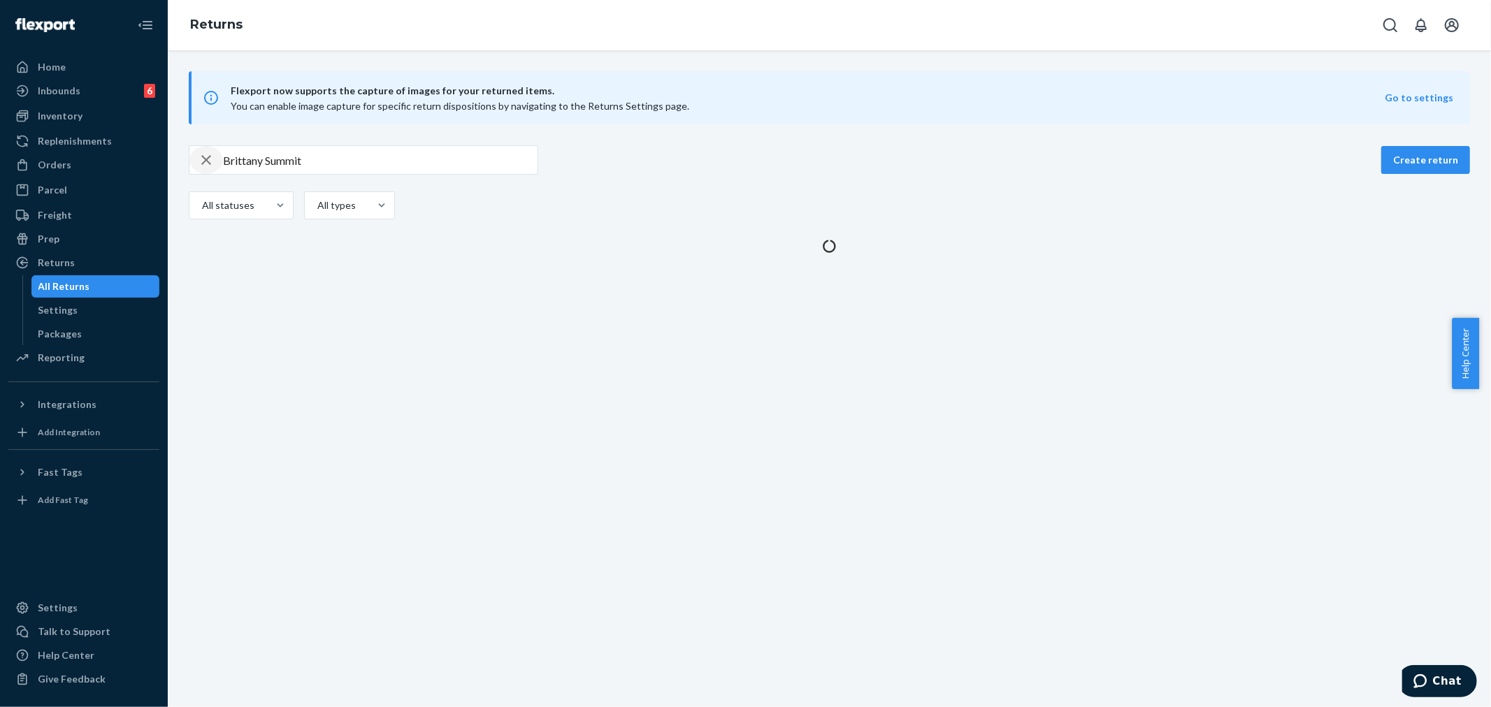
click at [205, 159] on icon "button" at bounding box center [206, 160] width 10 height 10
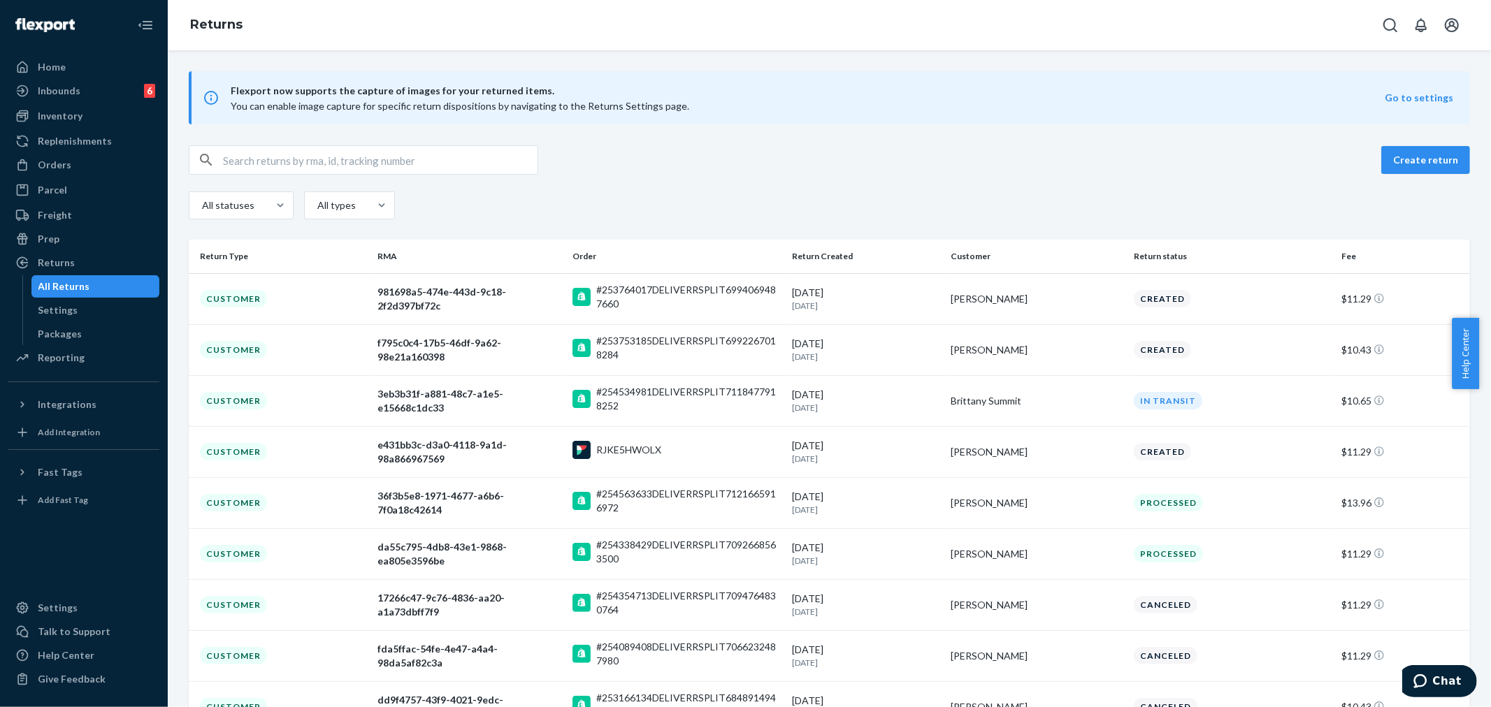
click at [239, 161] on input "text" at bounding box center [380, 160] width 314 height 28
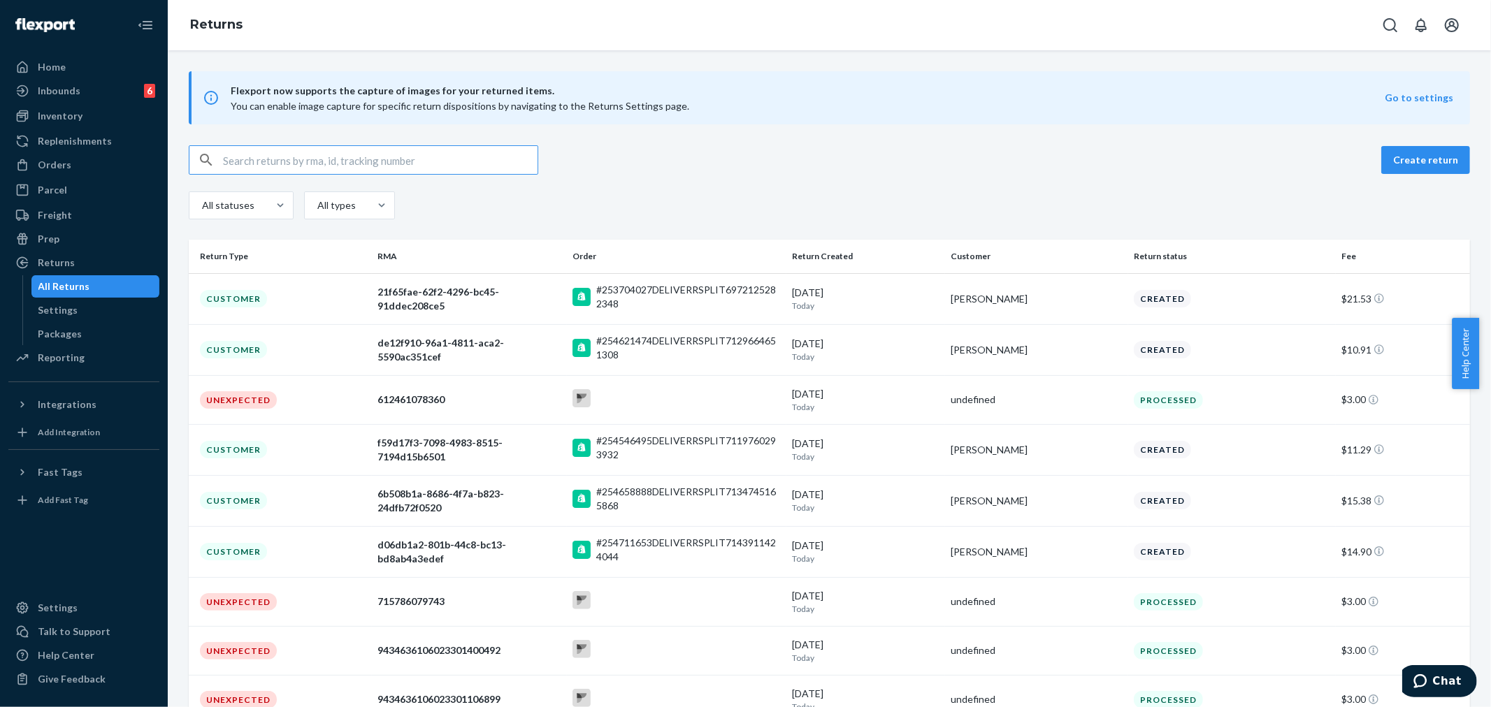
paste input "9434636106023300755913"
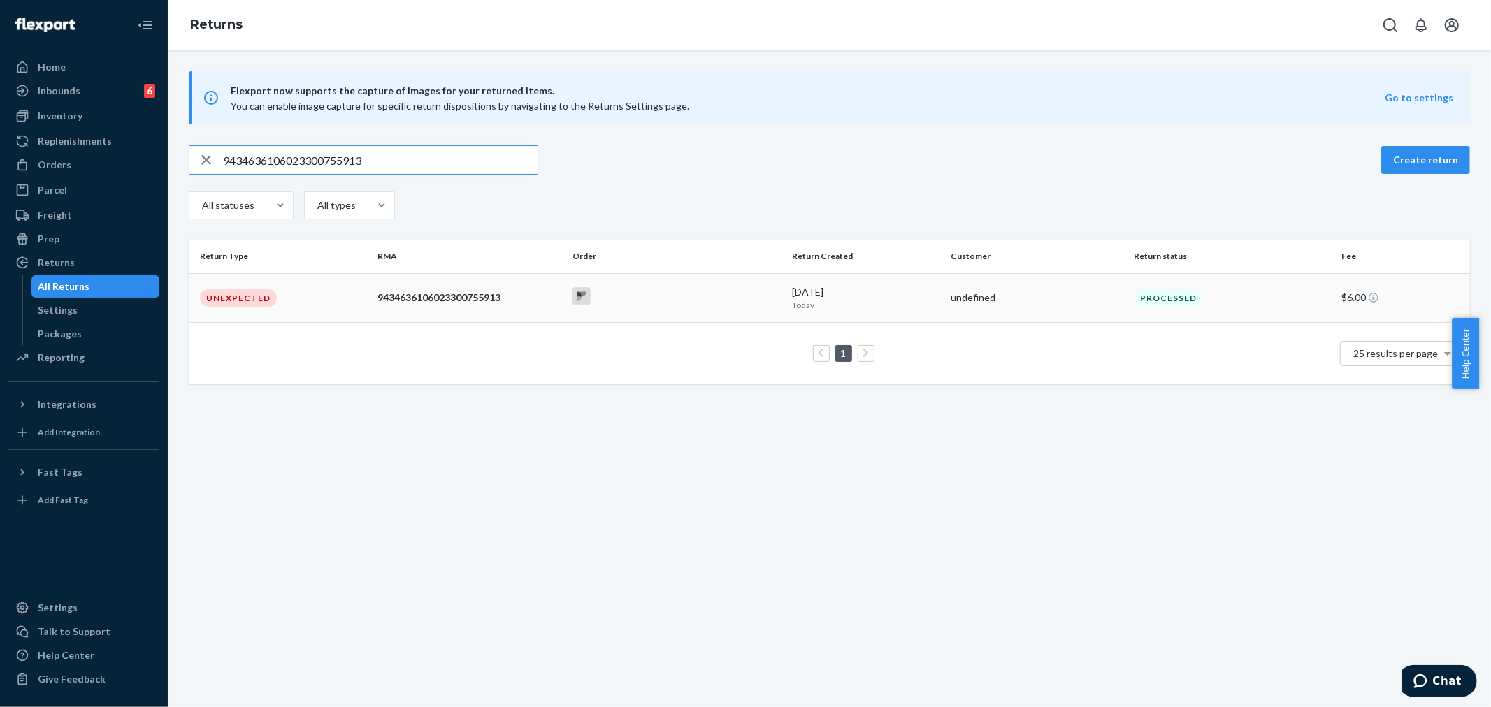
type input "9434636106023300755913"
click at [1070, 308] on td "undefined" at bounding box center [1036, 297] width 183 height 49
